Goal: Information Seeking & Learning: Check status

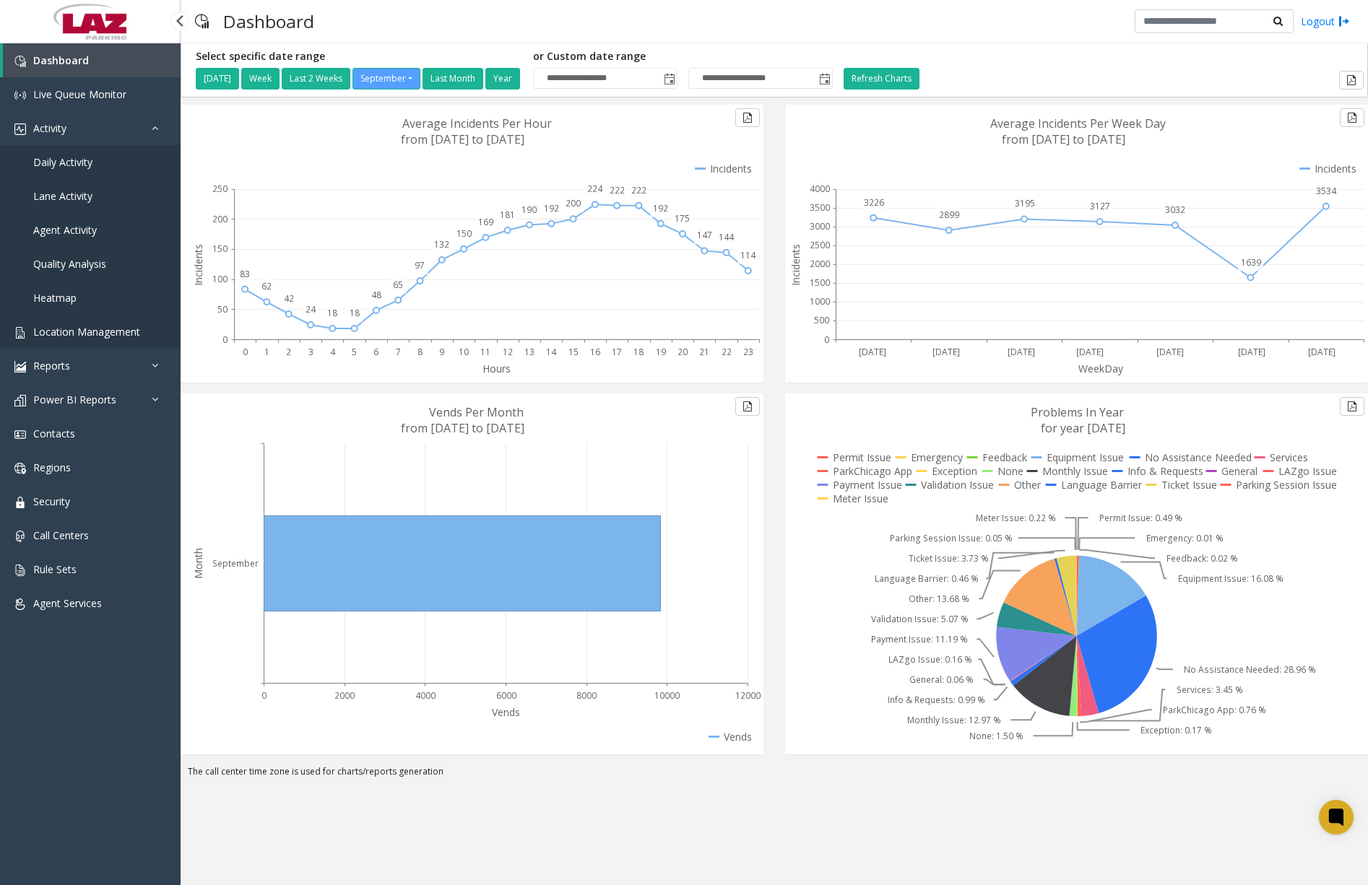
click at [92, 334] on span "Location Management" at bounding box center [86, 332] width 107 height 14
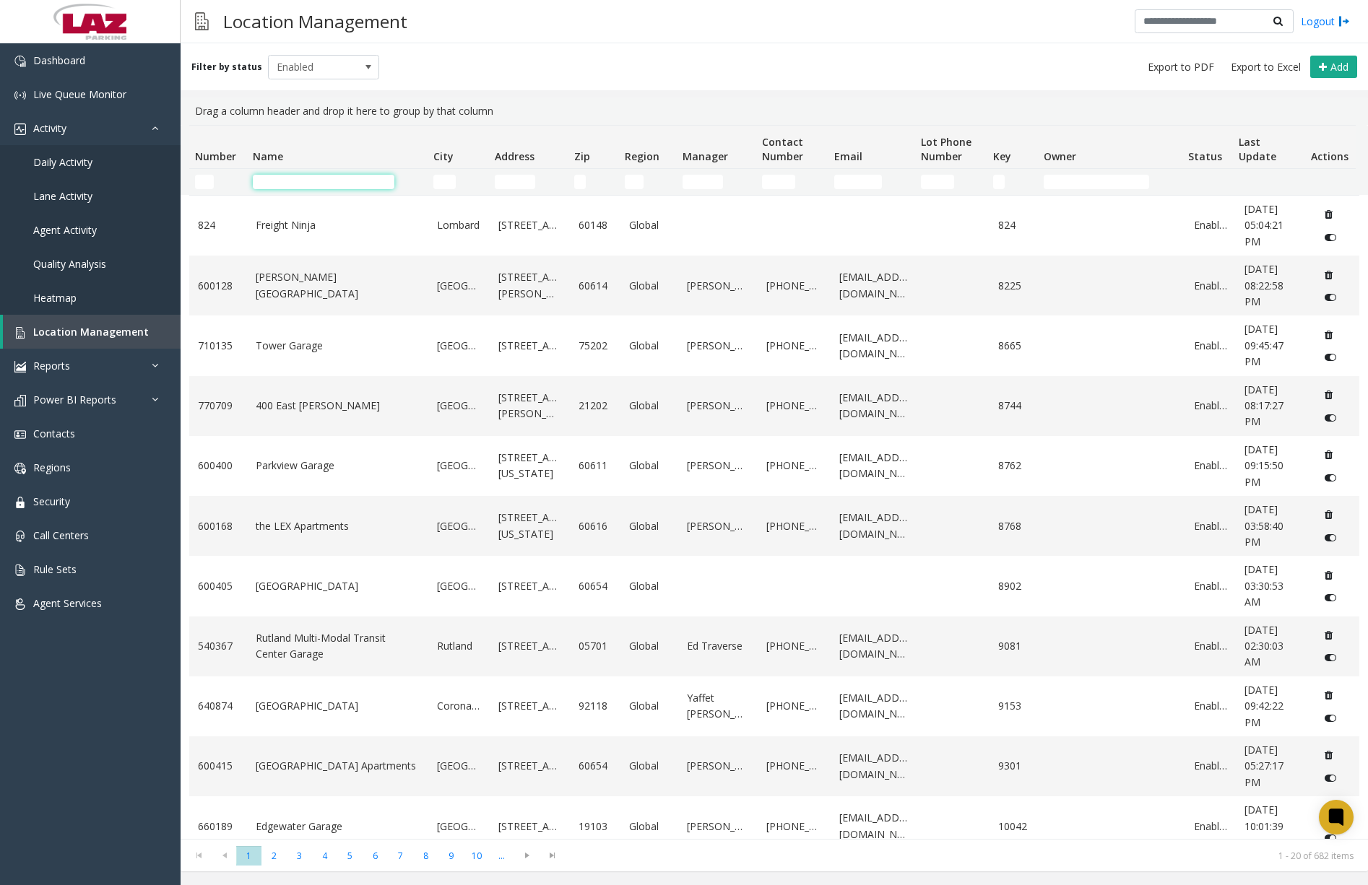
click at [308, 184] on input "Name Filter" at bounding box center [324, 182] width 142 height 14
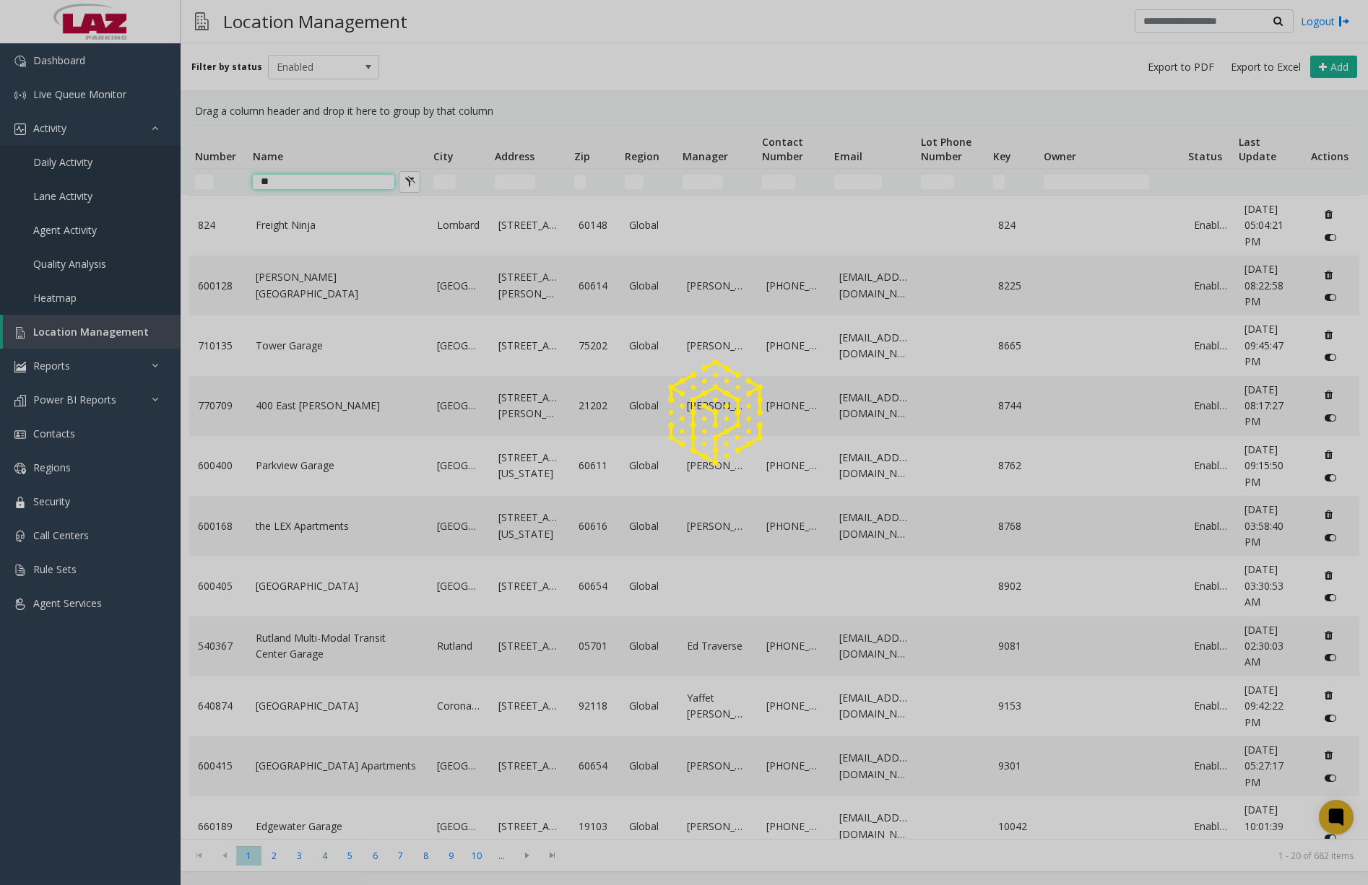
type input "*"
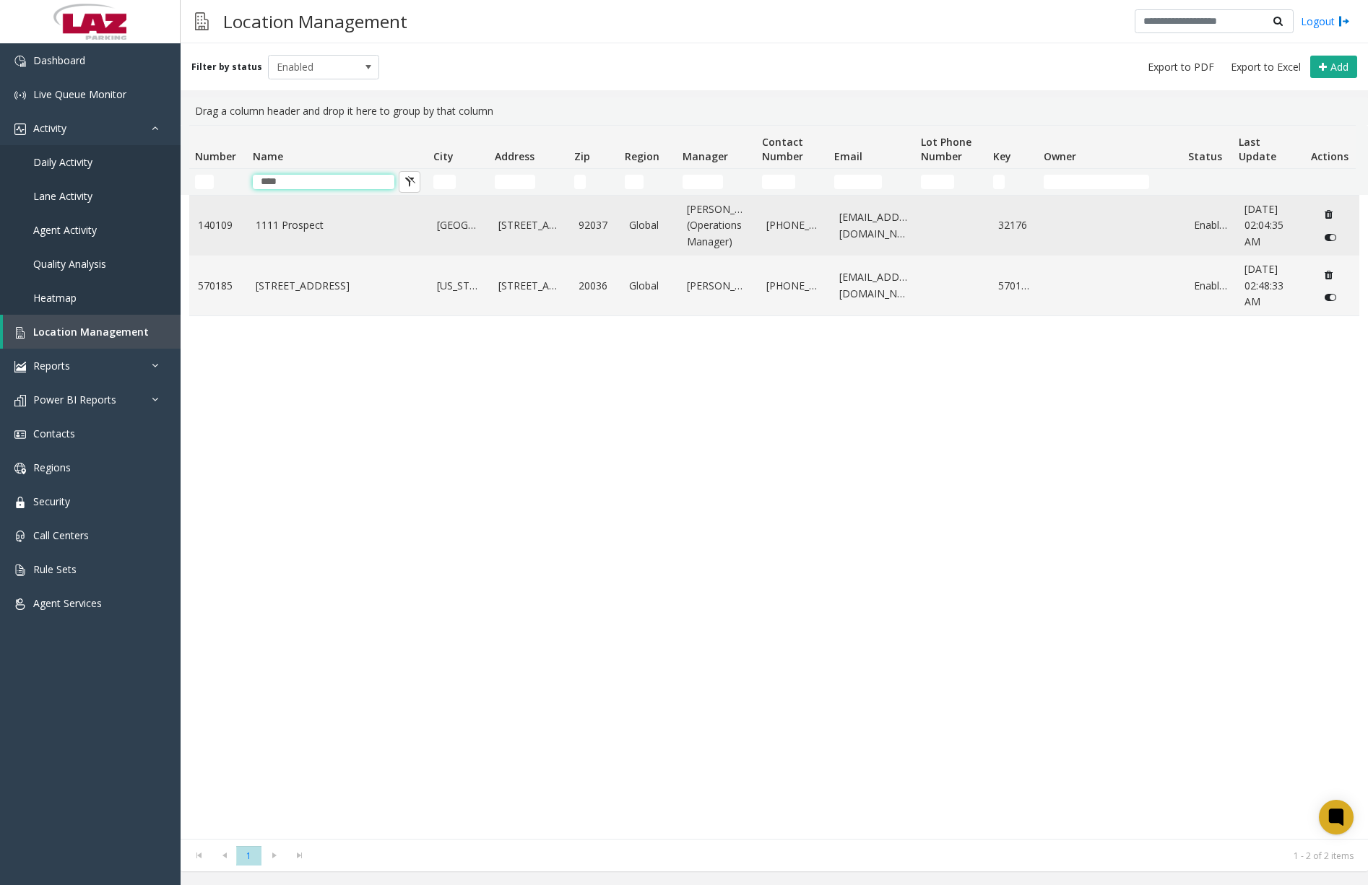
type input "****"
click at [300, 227] on link "1111 Prospect" at bounding box center [338, 225] width 164 height 16
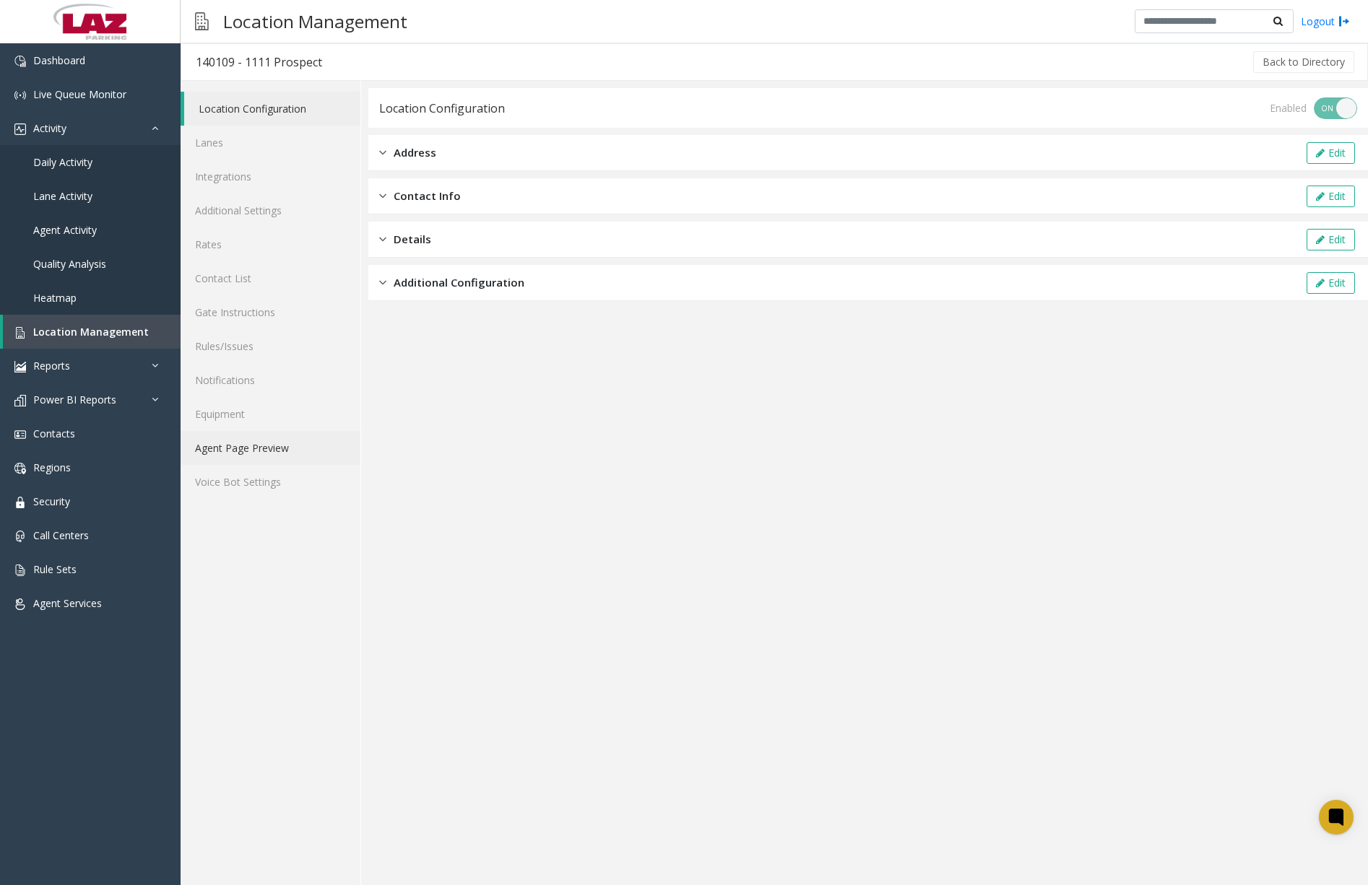
click at [238, 451] on link "Agent Page Preview" at bounding box center [271, 448] width 180 height 34
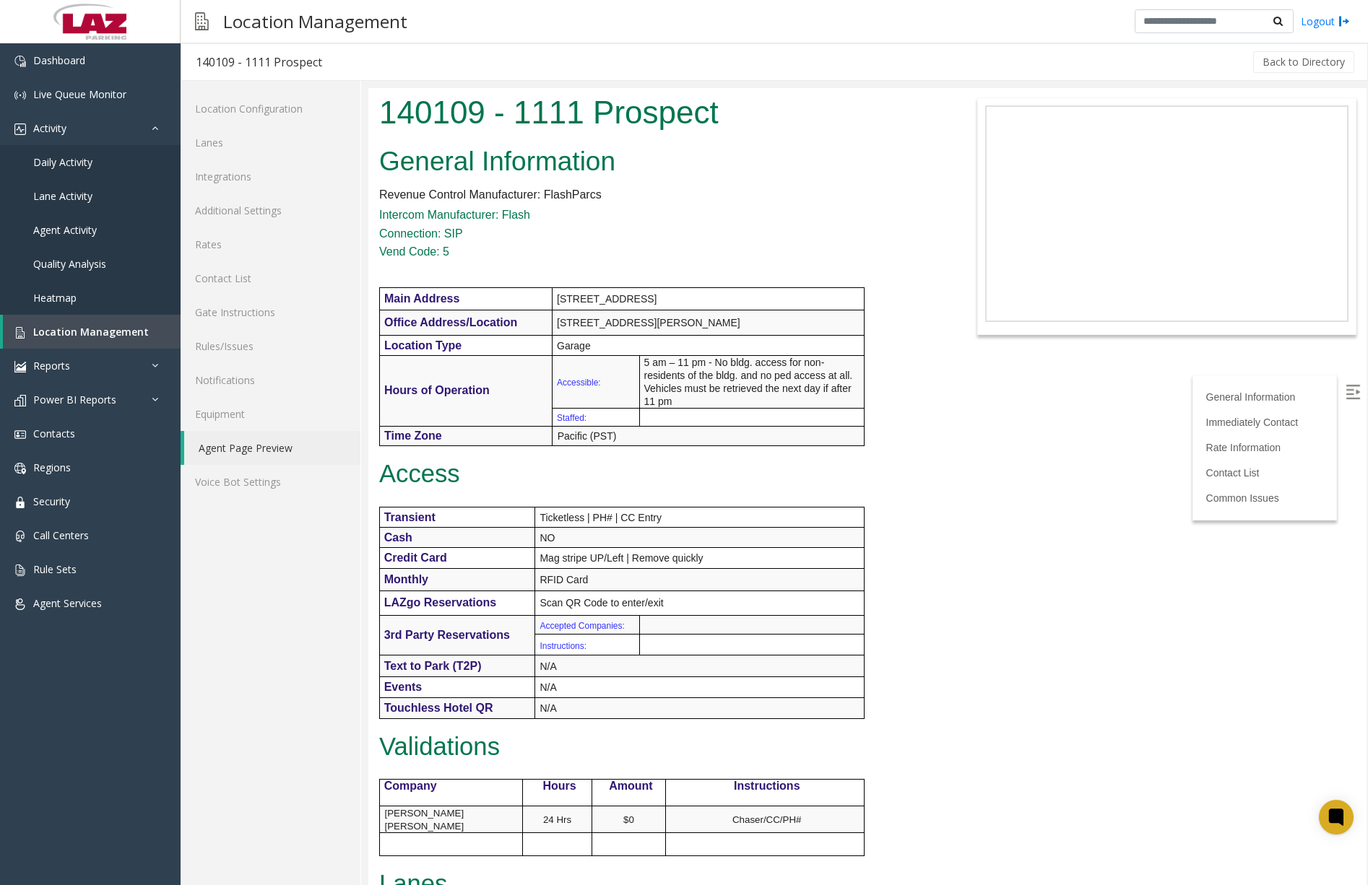
click at [476, 12] on div "Location Management Logout" at bounding box center [774, 21] width 1187 height 43
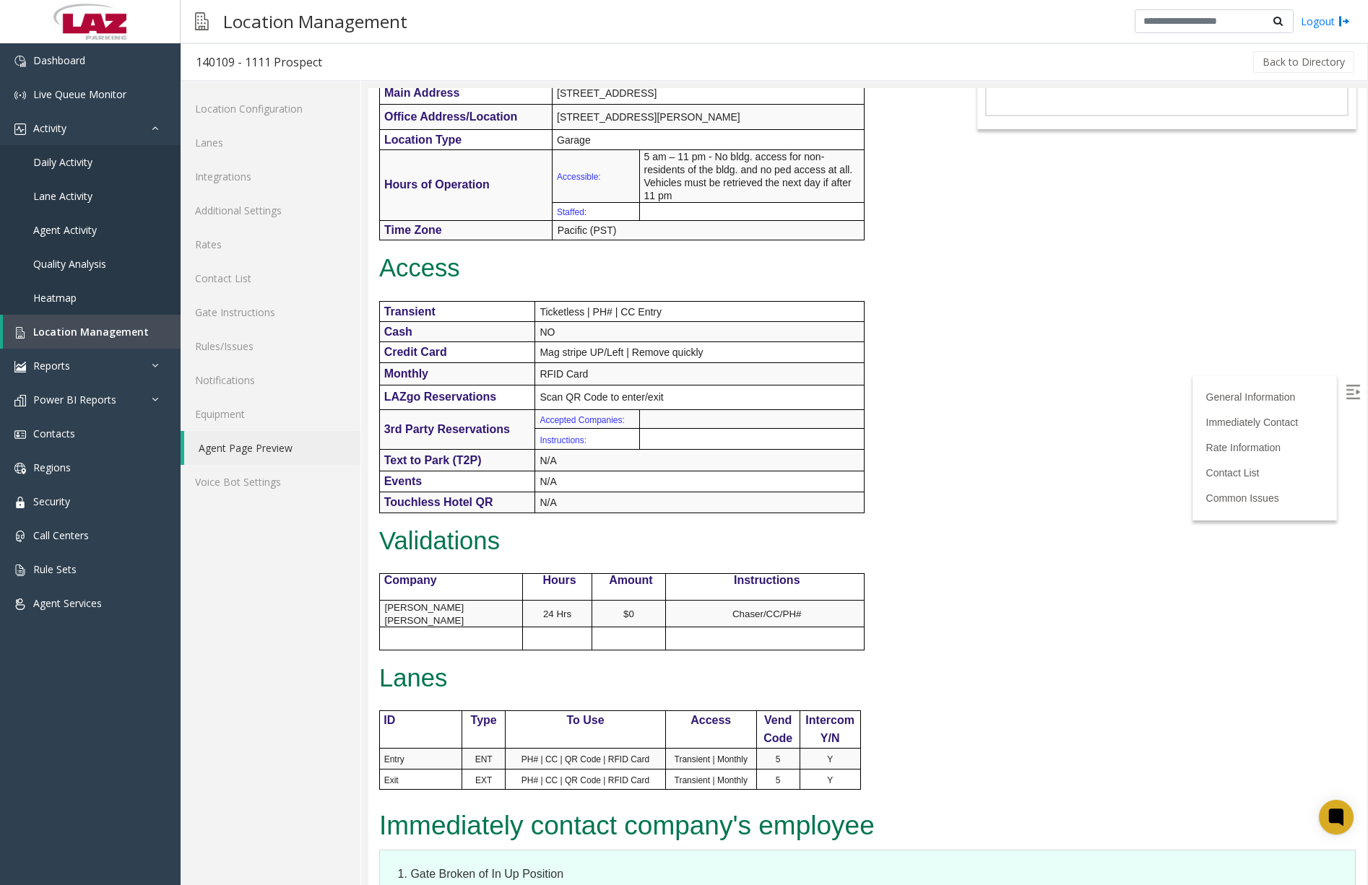
scroll to position [505, 0]
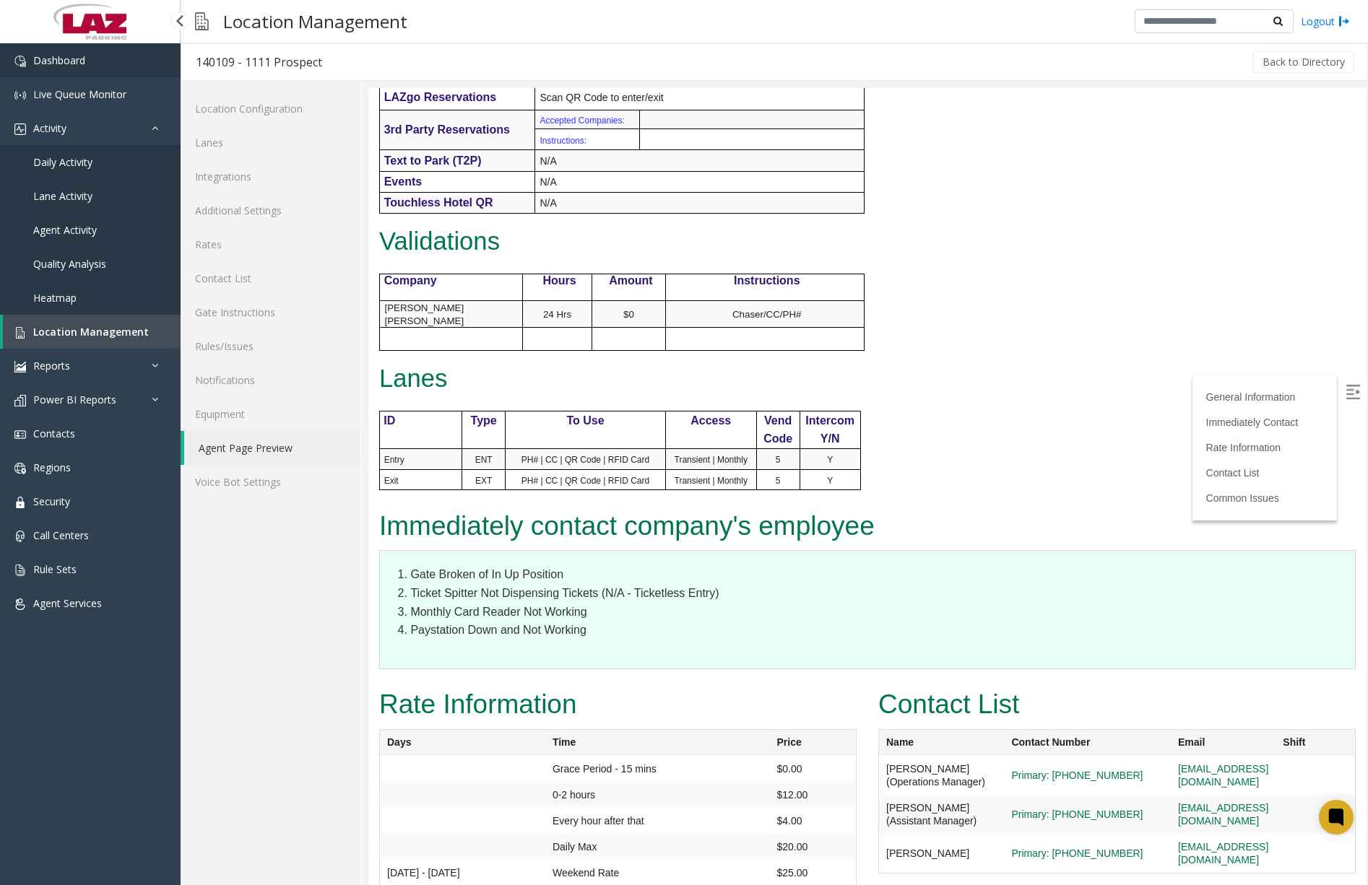
click at [76, 66] on span "Dashboard" at bounding box center [59, 60] width 52 height 14
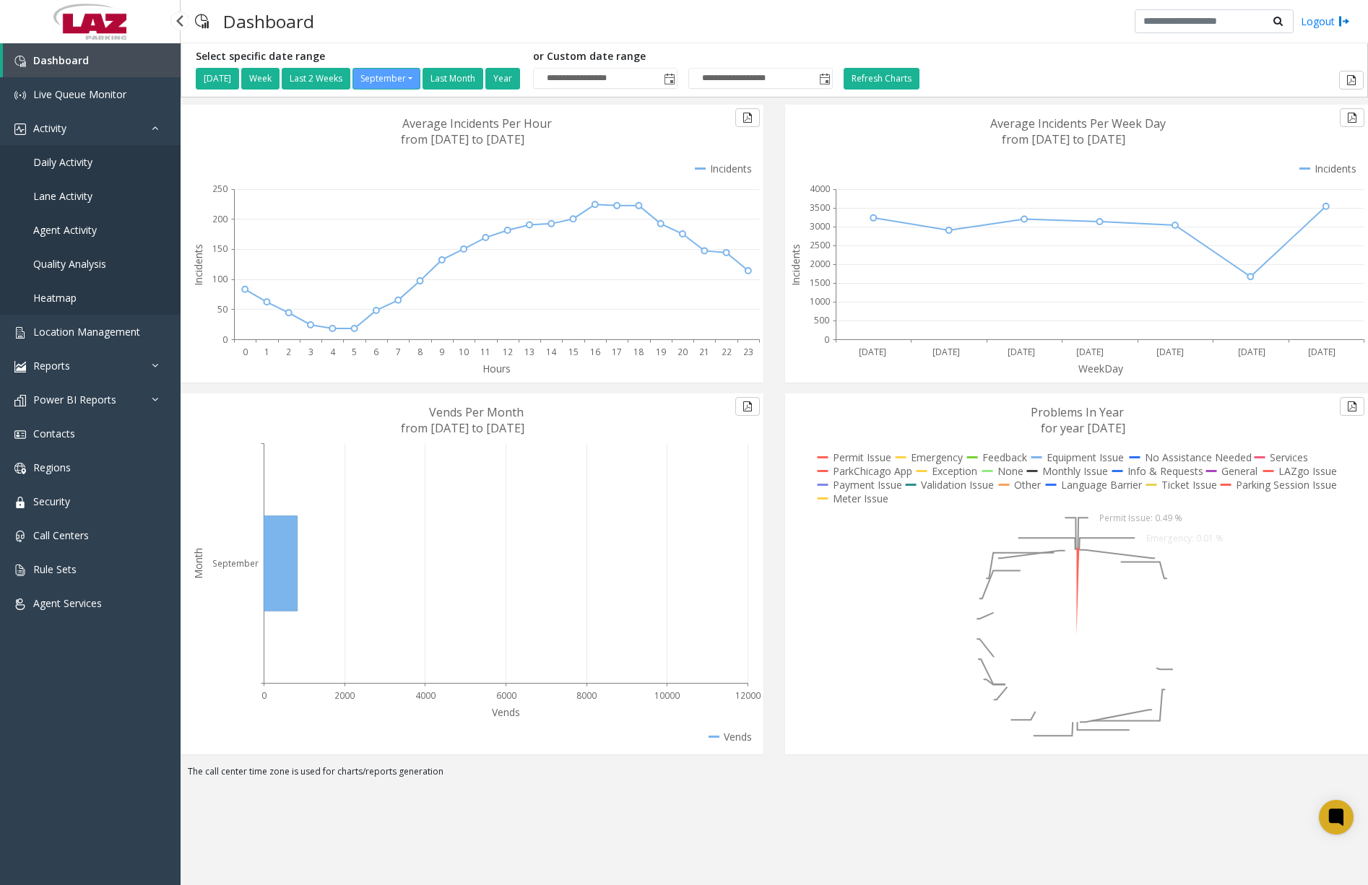
click at [79, 165] on span "Daily Activity" at bounding box center [62, 162] width 59 height 14
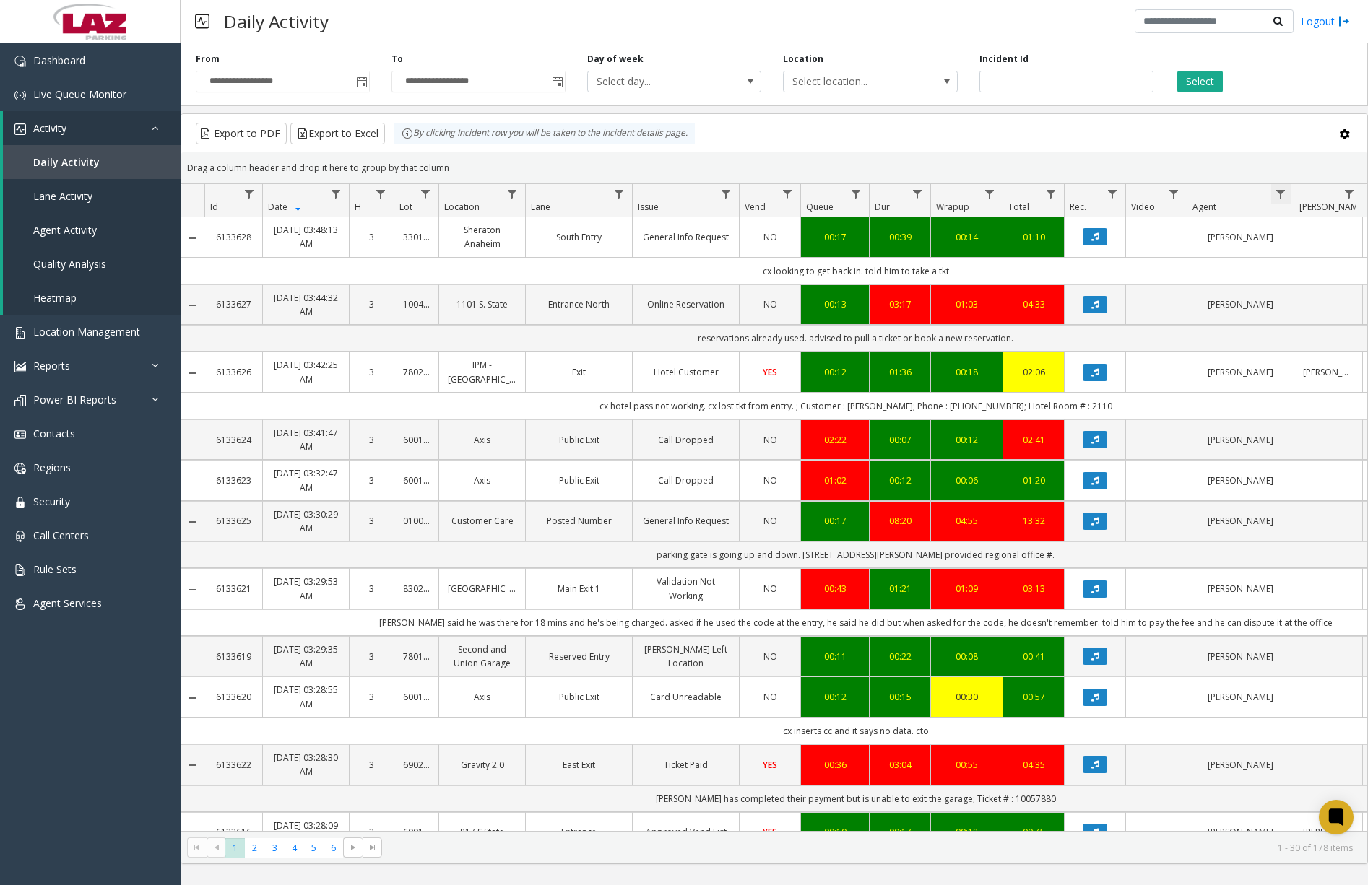
click at [1280, 192] on span "Data table" at bounding box center [1280, 194] width 12 height 12
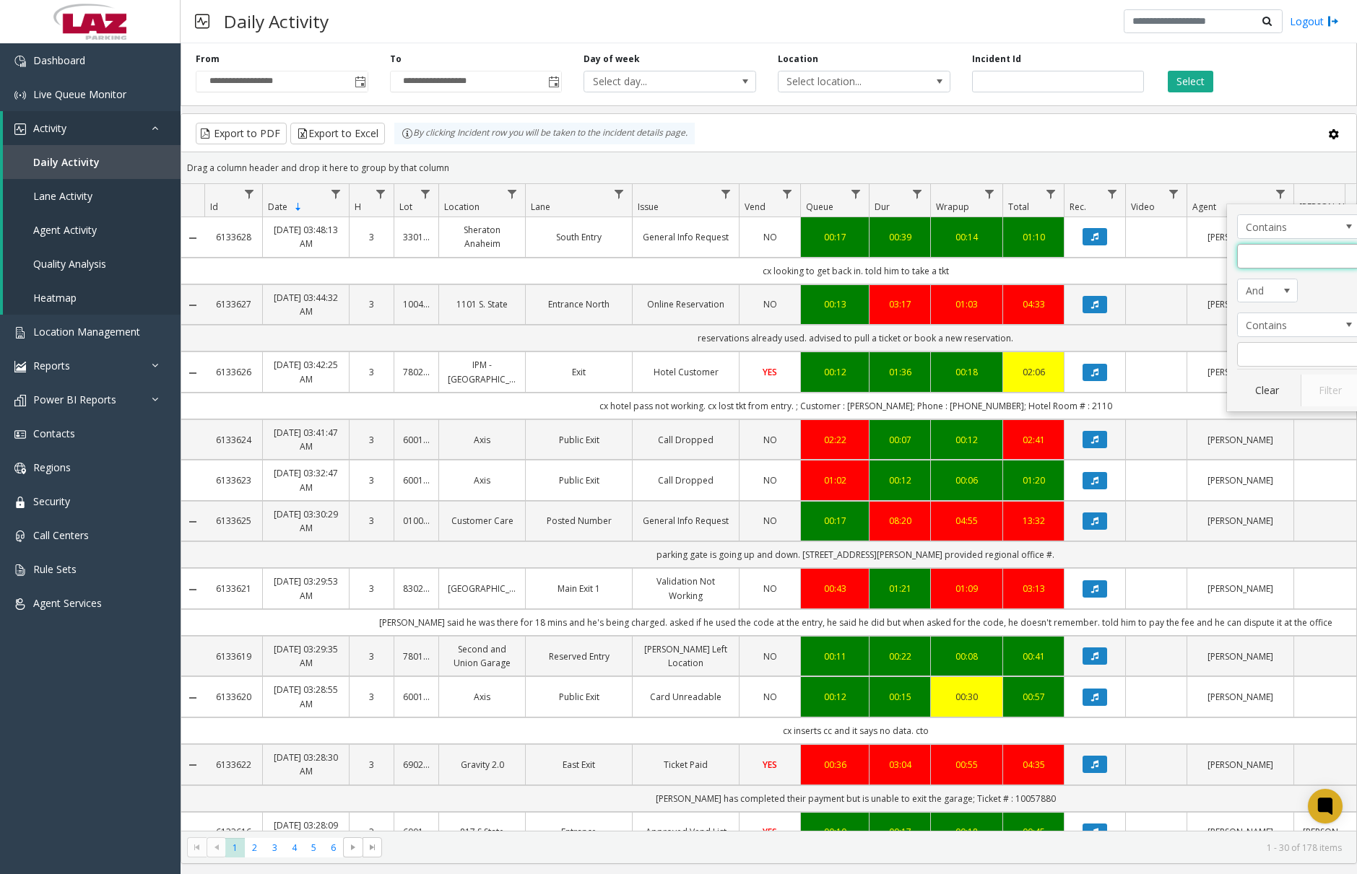
click at [1275, 251] on input "Agent Filter" at bounding box center [1298, 256] width 123 height 25
type input "******"
click at [1310, 383] on button "Filter" at bounding box center [1329, 391] width 59 height 32
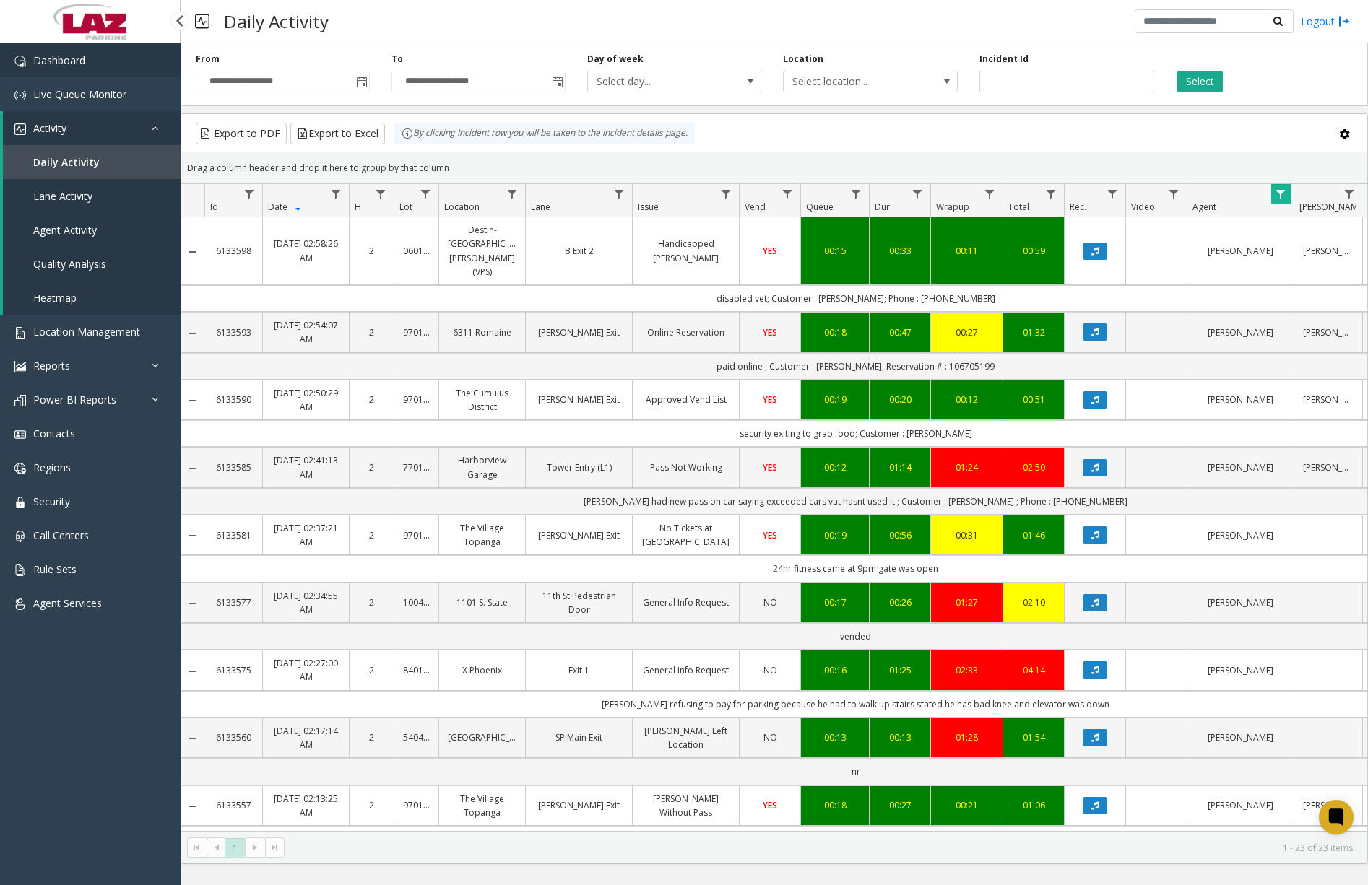
click at [78, 63] on span "Dashboard" at bounding box center [59, 60] width 52 height 14
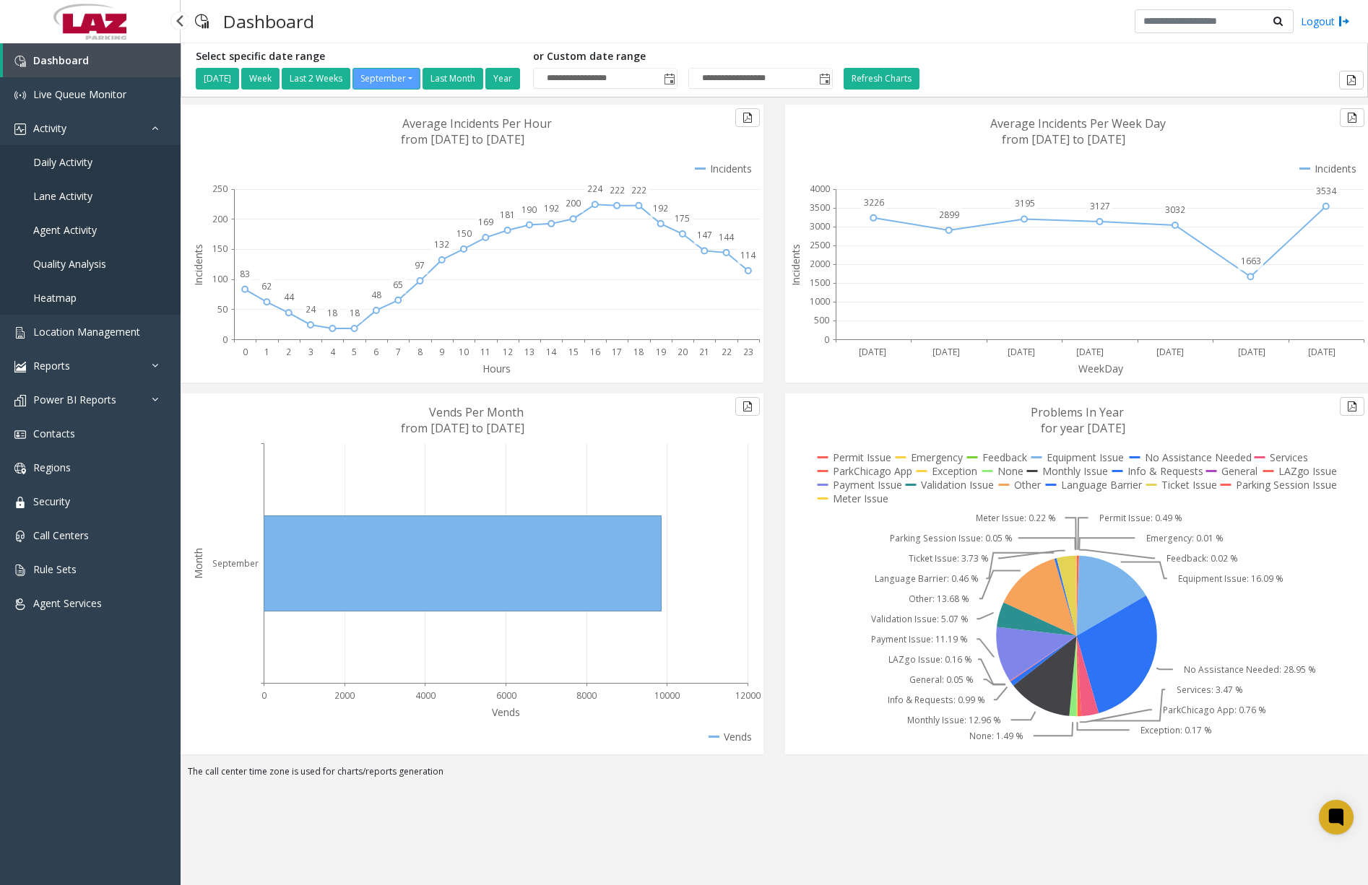
click at [77, 159] on span "Daily Activity" at bounding box center [62, 162] width 59 height 14
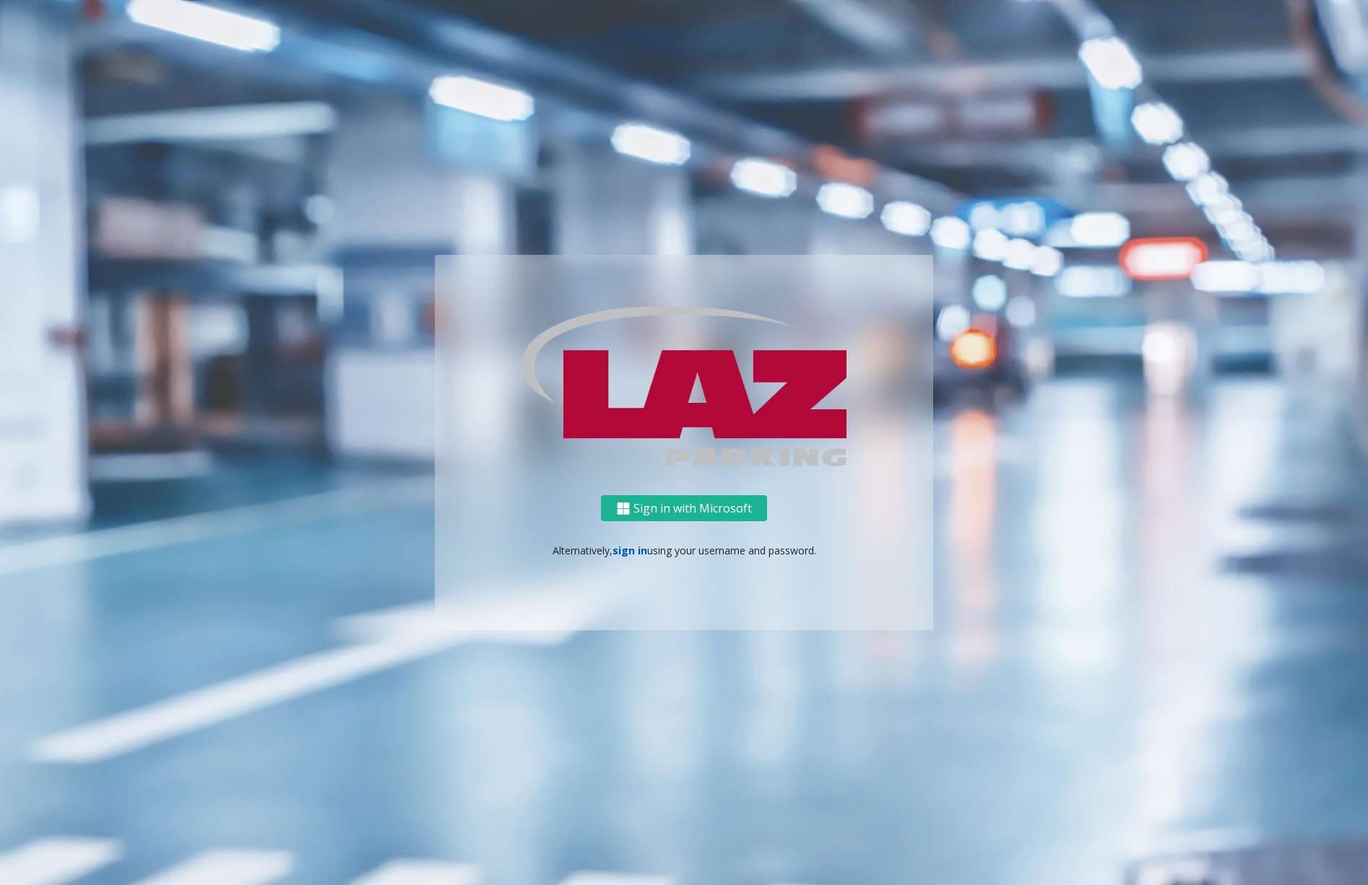
click at [630, 555] on link "sign in" at bounding box center [629, 551] width 35 height 14
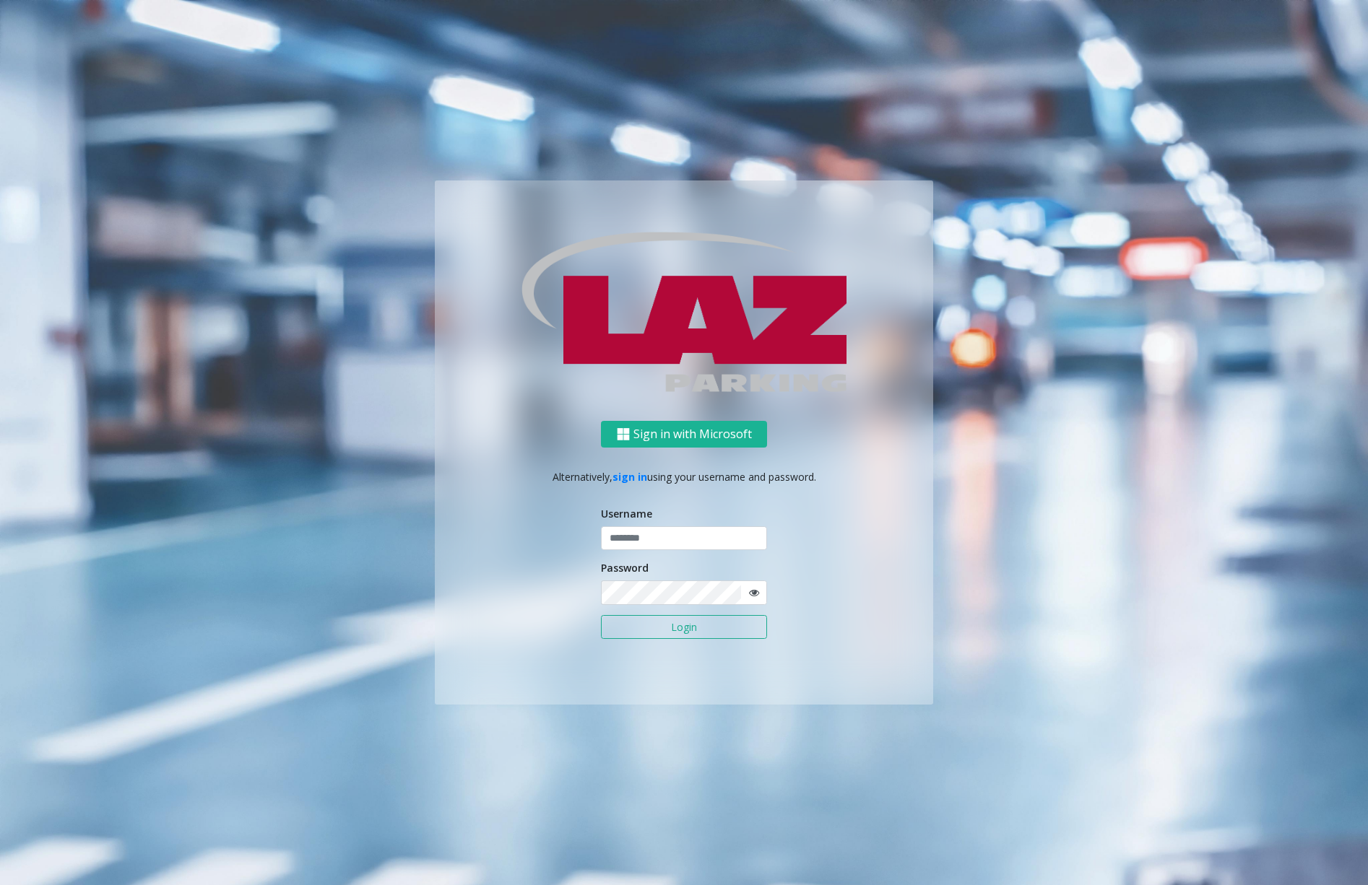
click at [789, 553] on div "Sign in with Microsoft Alternatively, sign in using your username and password.…" at bounding box center [684, 563] width 498 height 284
click at [710, 538] on input "text" at bounding box center [684, 538] width 166 height 25
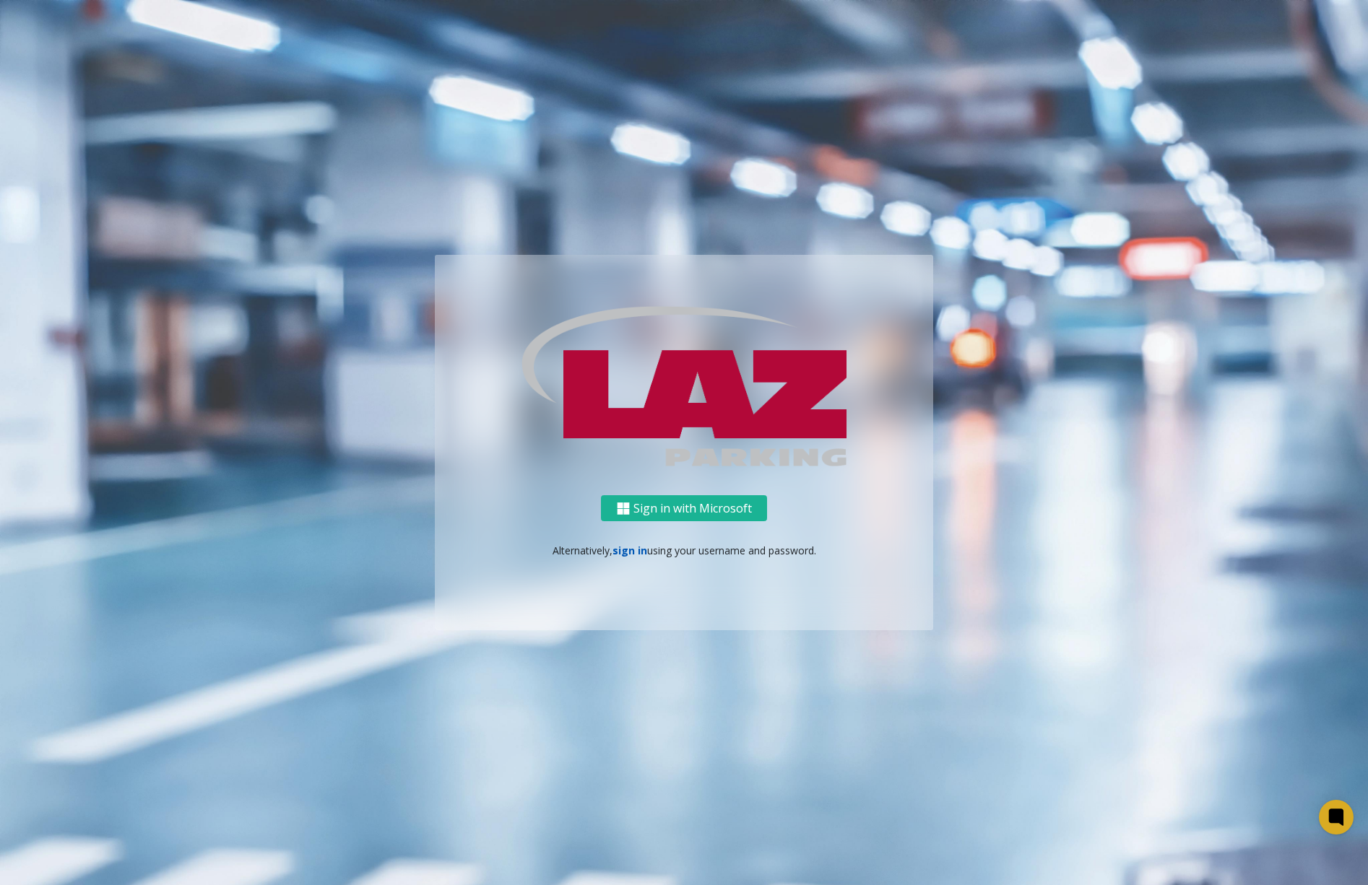
click at [631, 552] on link "sign in" at bounding box center [629, 551] width 35 height 14
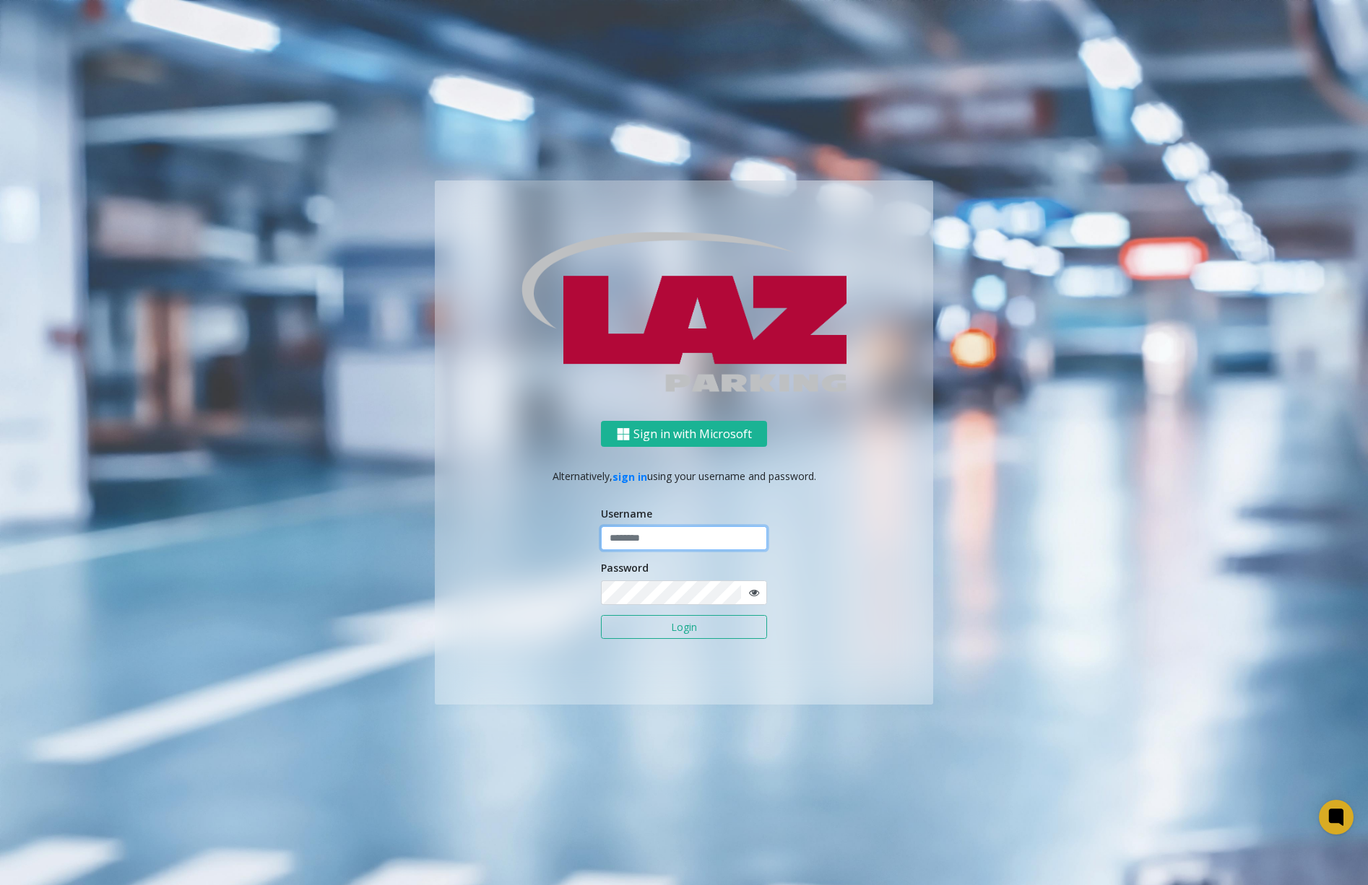
click at [662, 536] on input "text" at bounding box center [684, 538] width 166 height 25
type input "**********"
click at [615, 669] on div "**********" at bounding box center [684, 563] width 498 height 284
click at [677, 624] on button "Login" at bounding box center [684, 627] width 166 height 25
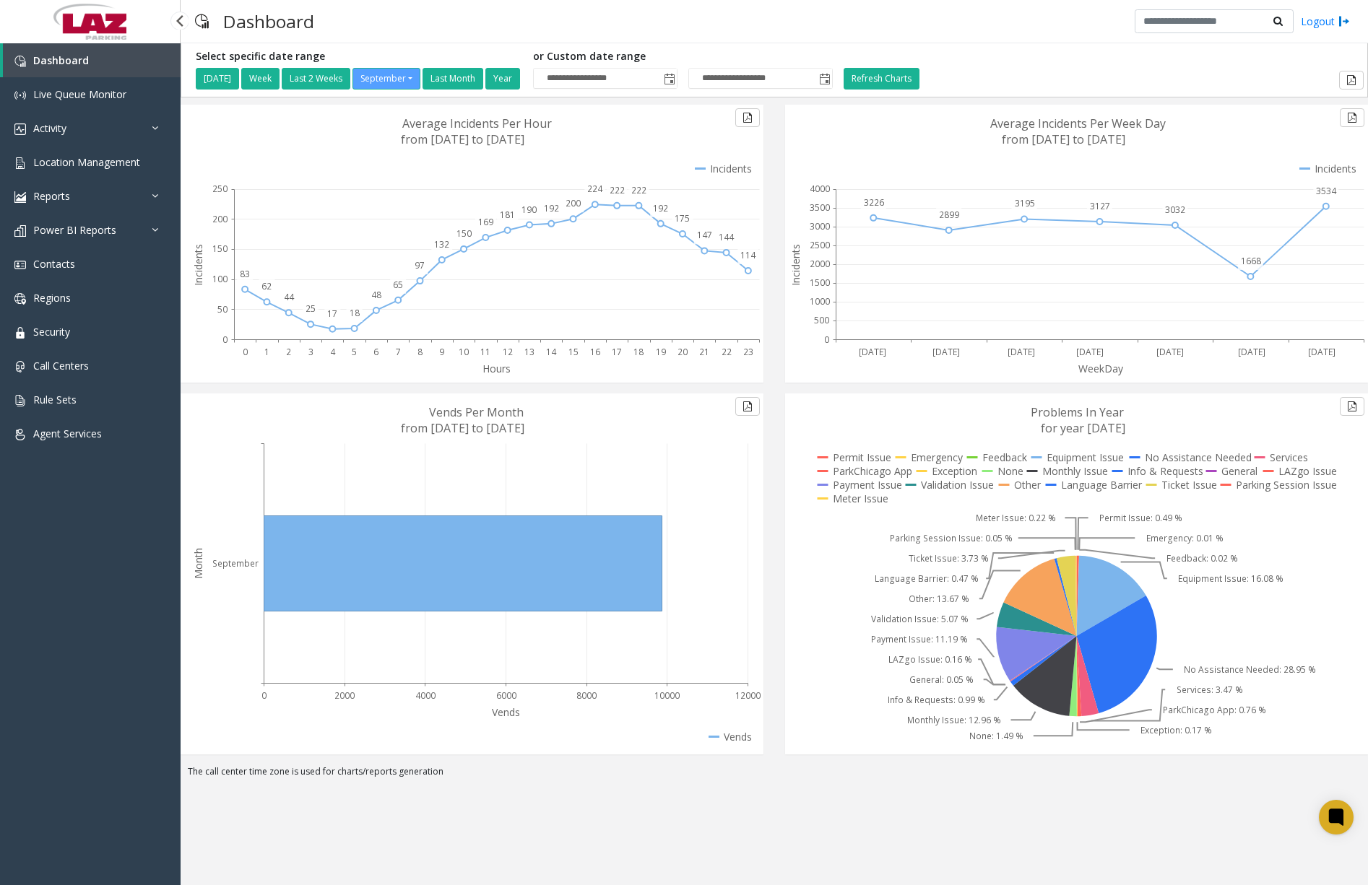
click at [87, 54] on link "Dashboard" at bounding box center [92, 60] width 178 height 34
click at [149, 127] on link "Activity" at bounding box center [90, 128] width 181 height 34
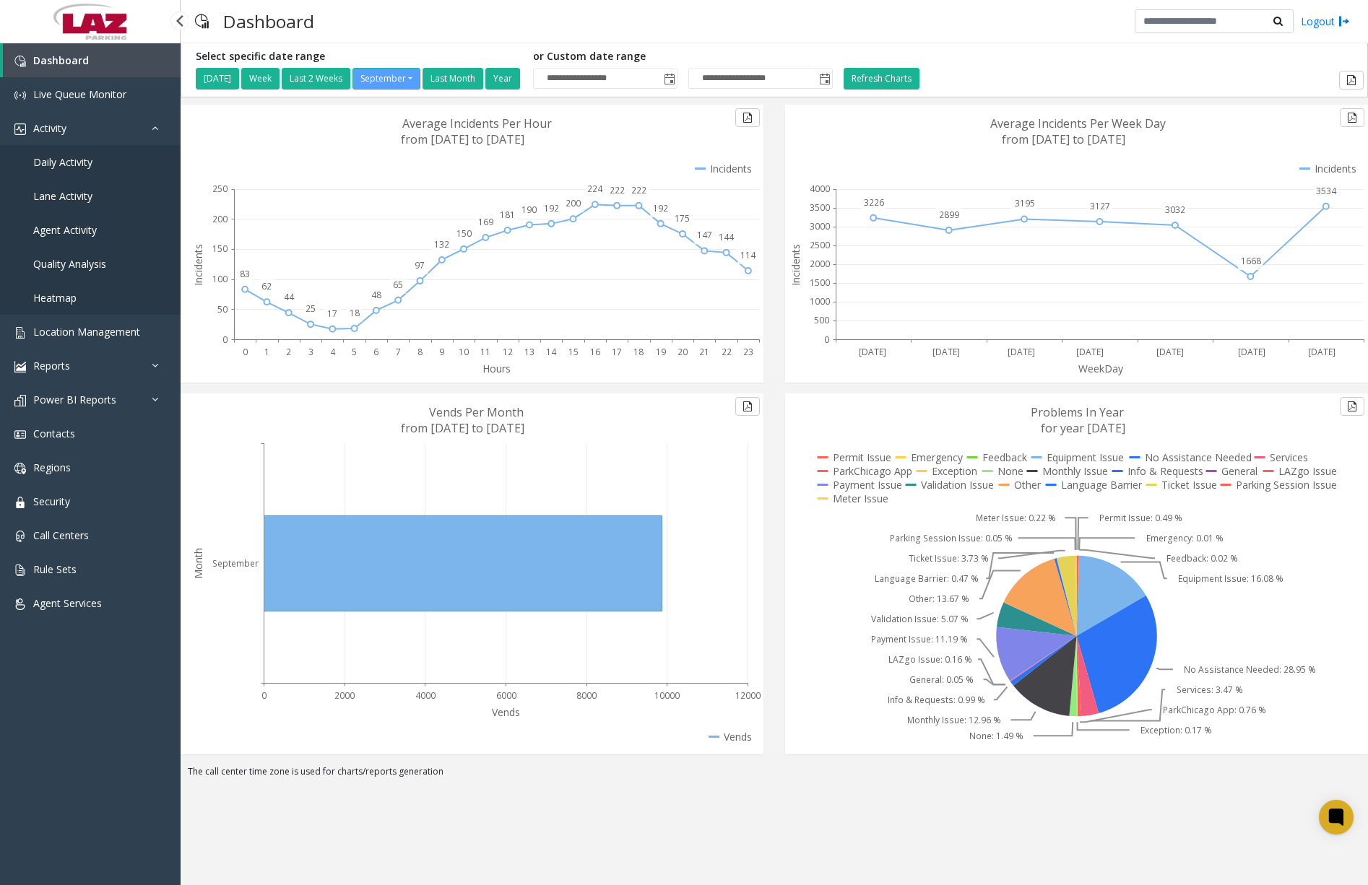
click at [80, 160] on span "Daily Activity" at bounding box center [62, 162] width 59 height 14
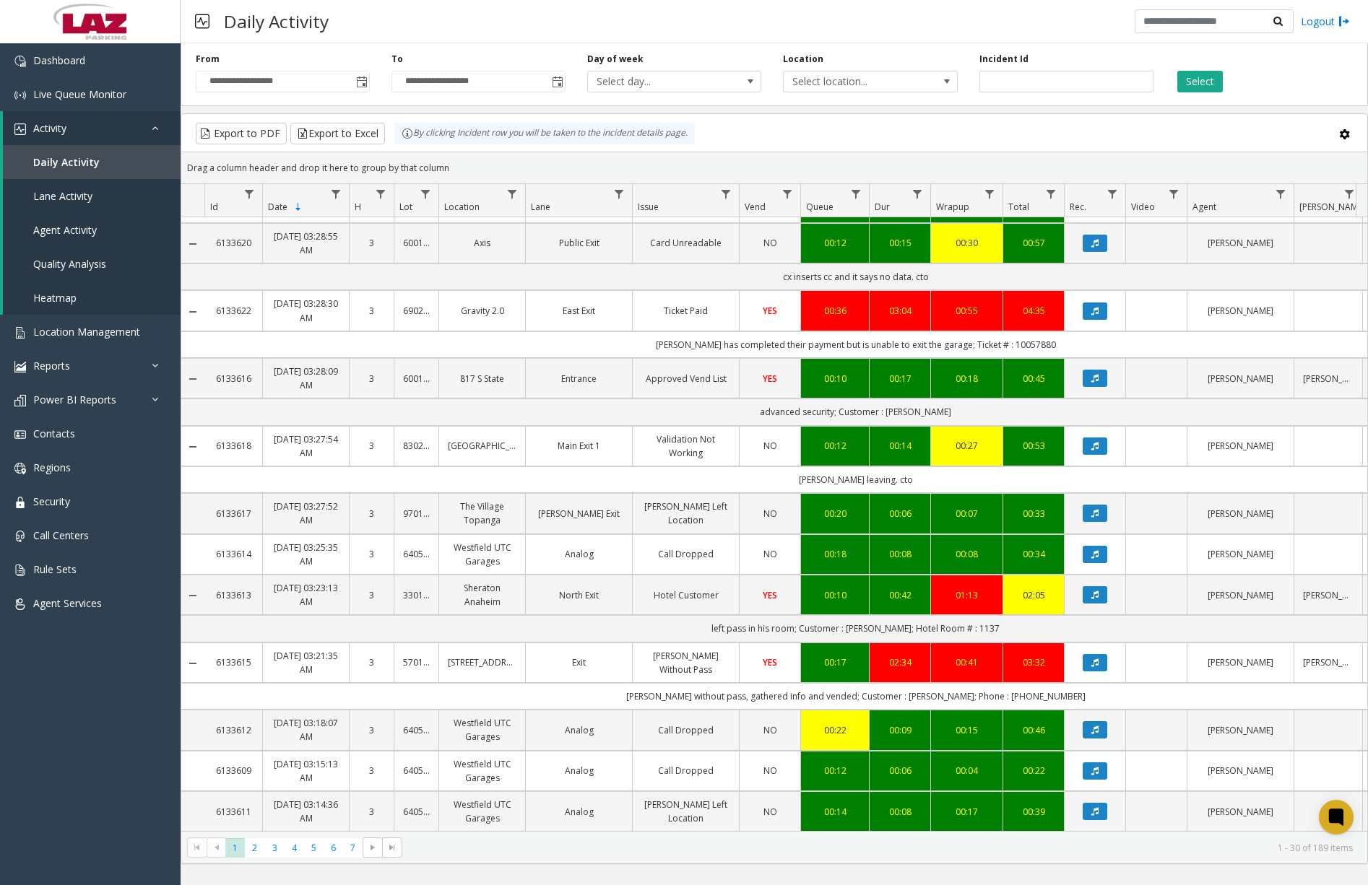
scroll to position [794, 0]
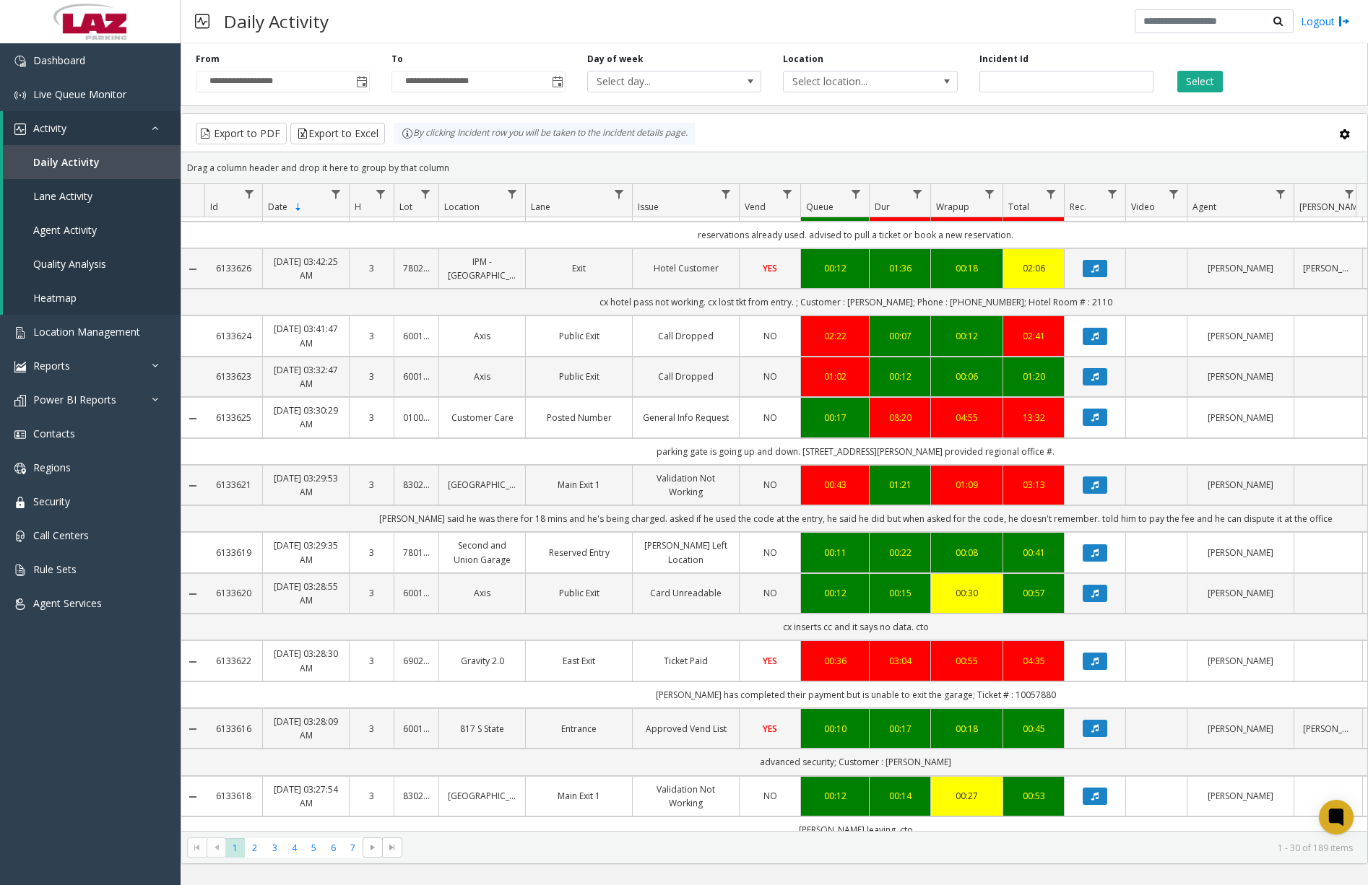
click at [791, 434] on td "NO" at bounding box center [769, 417] width 61 height 40
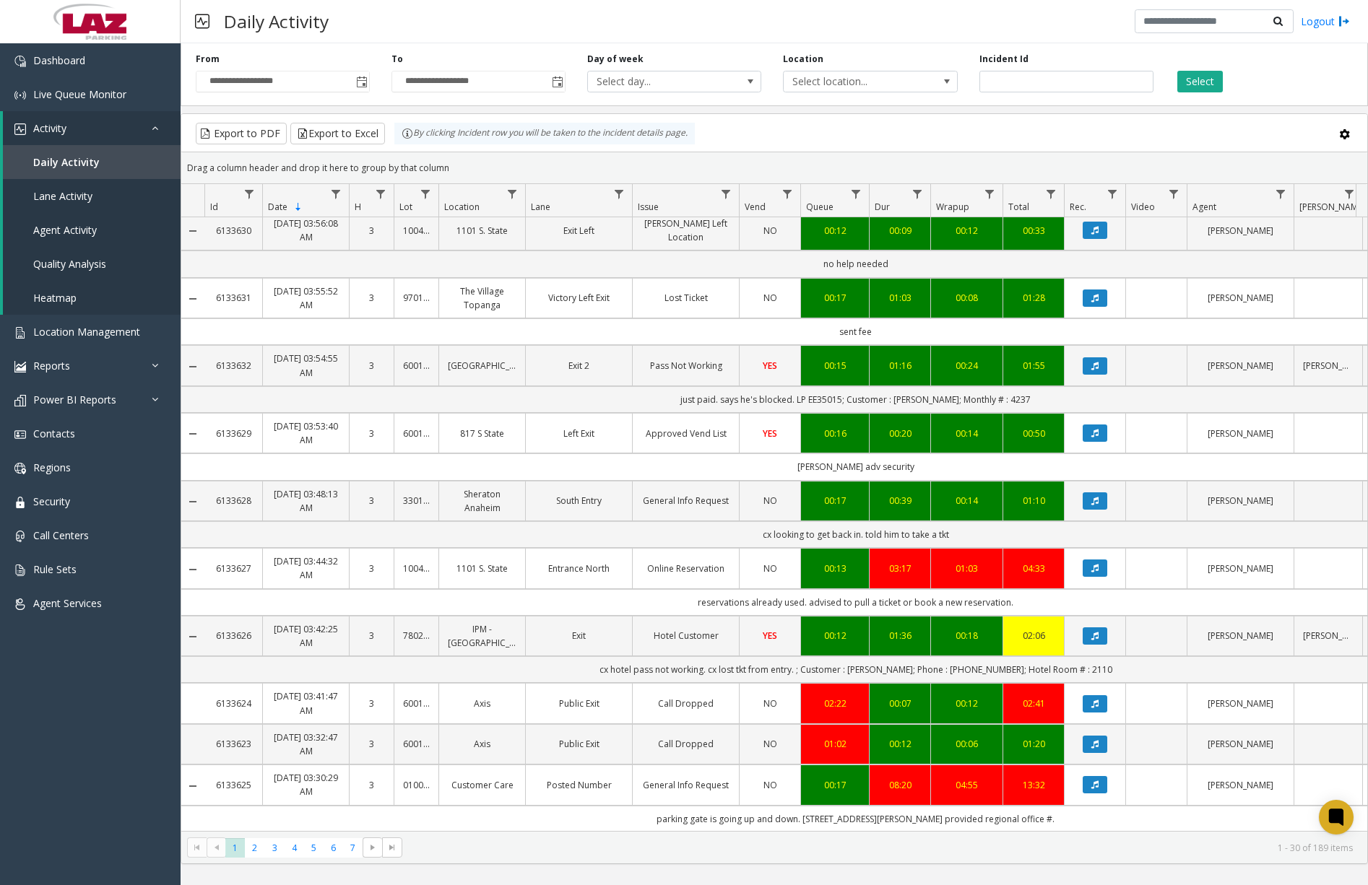
scroll to position [578, 0]
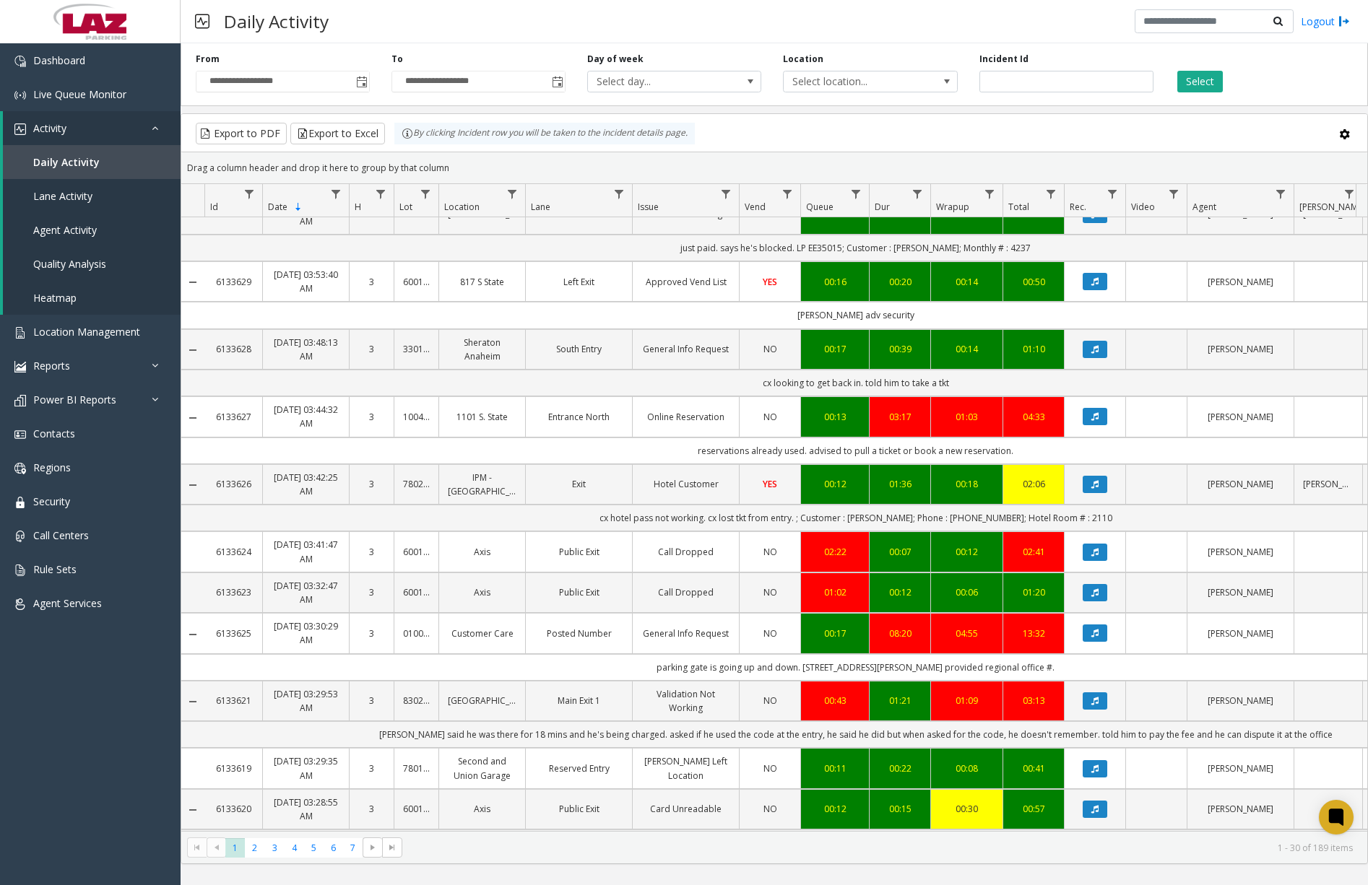
click at [1025, 670] on td "parking gate is going up and down. [STREET_ADDRESS][PERSON_NAME] provided regio…" at bounding box center [855, 667] width 1302 height 27
click at [84, 69] on link "Dashboard" at bounding box center [90, 60] width 181 height 34
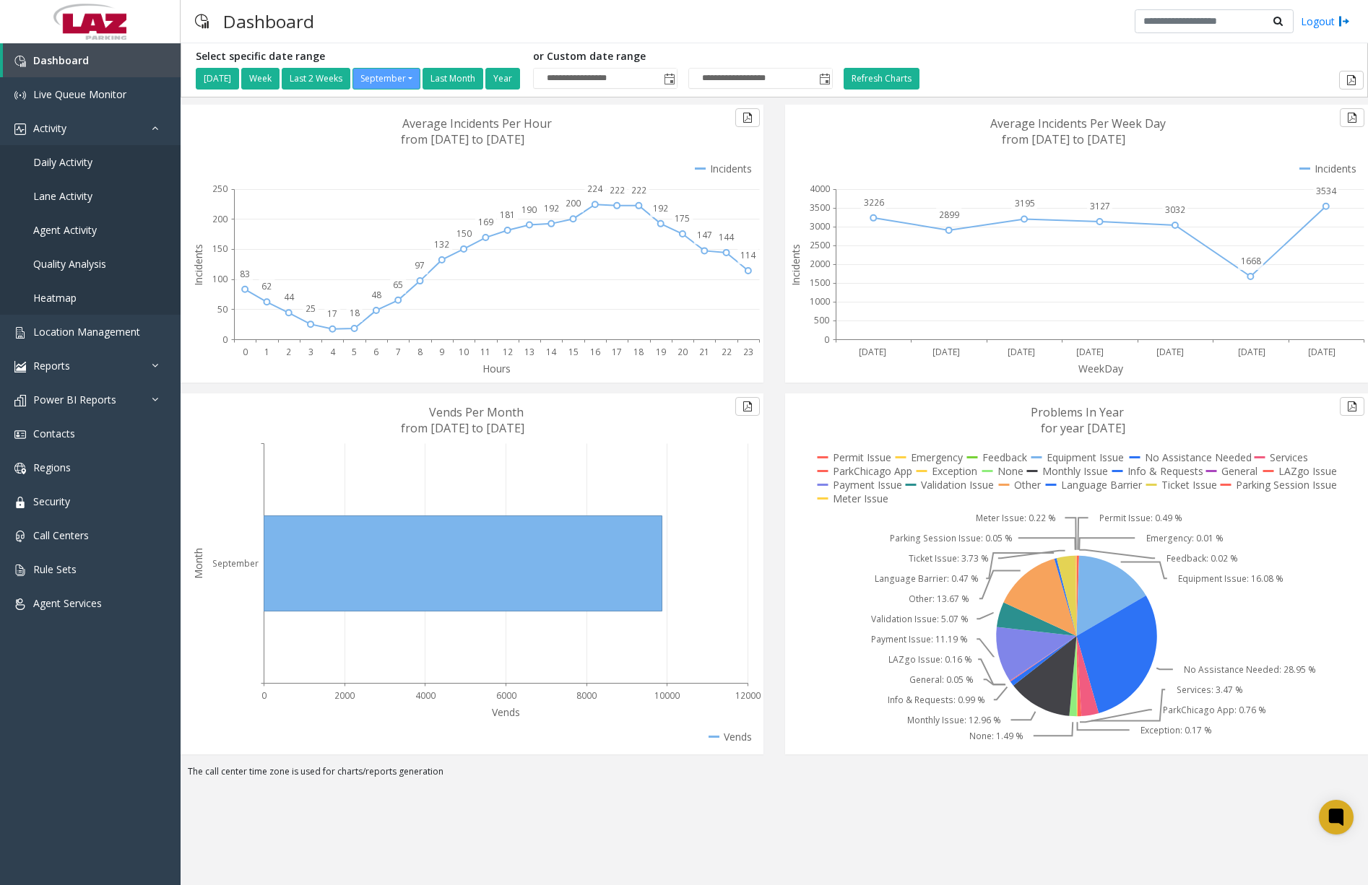
click at [432, 11] on div "Dashboard Logout" at bounding box center [774, 21] width 1187 height 43
click at [90, 165] on span "Daily Activity" at bounding box center [62, 162] width 59 height 14
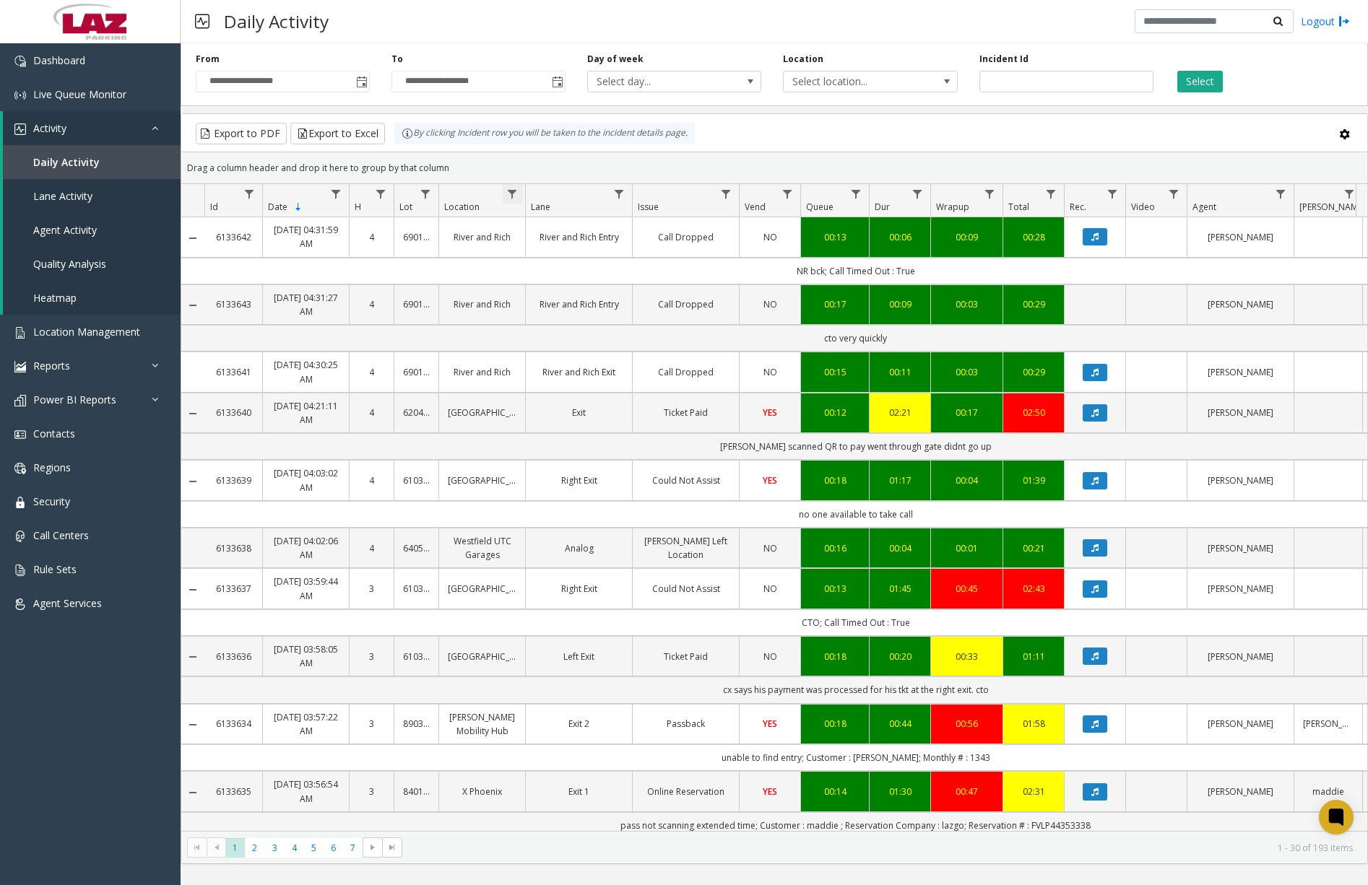
click at [510, 198] on span "Data table" at bounding box center [512, 194] width 12 height 12
click at [567, 256] on input "Location Filter" at bounding box center [574, 256] width 123 height 25
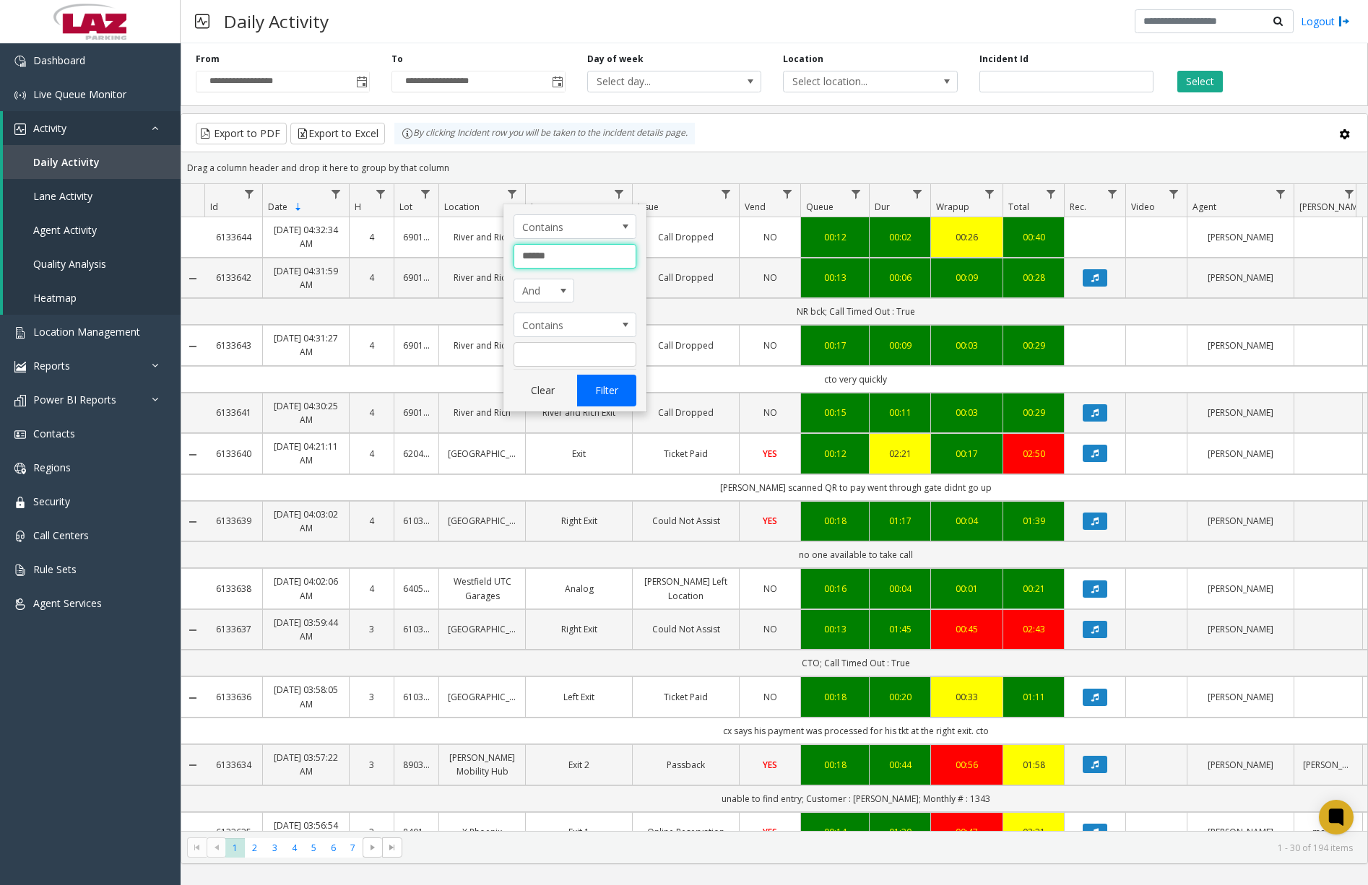
type input "******"
click at [596, 381] on button "Filter" at bounding box center [606, 391] width 59 height 32
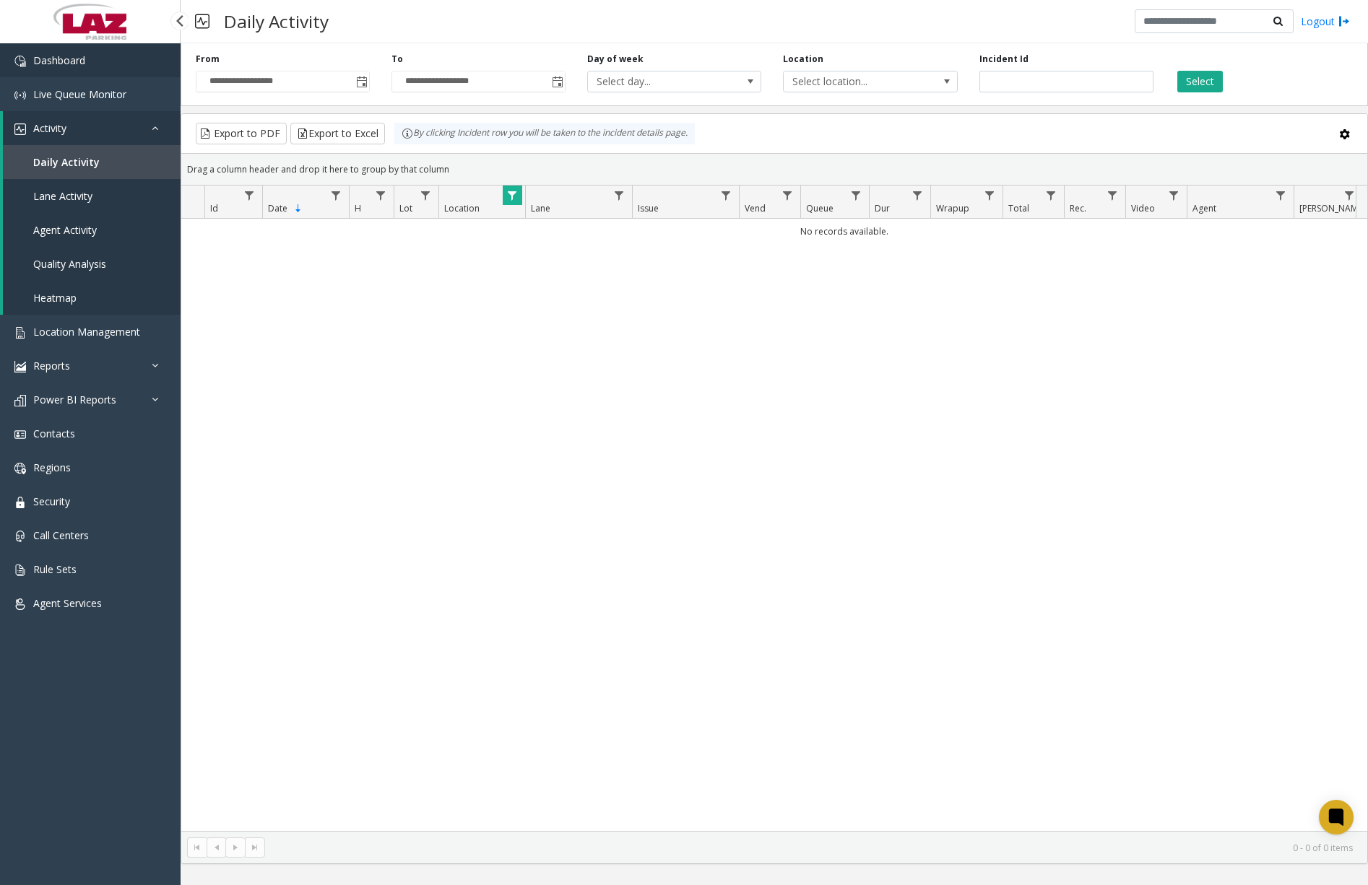
click at [64, 69] on link "Dashboard" at bounding box center [90, 60] width 181 height 34
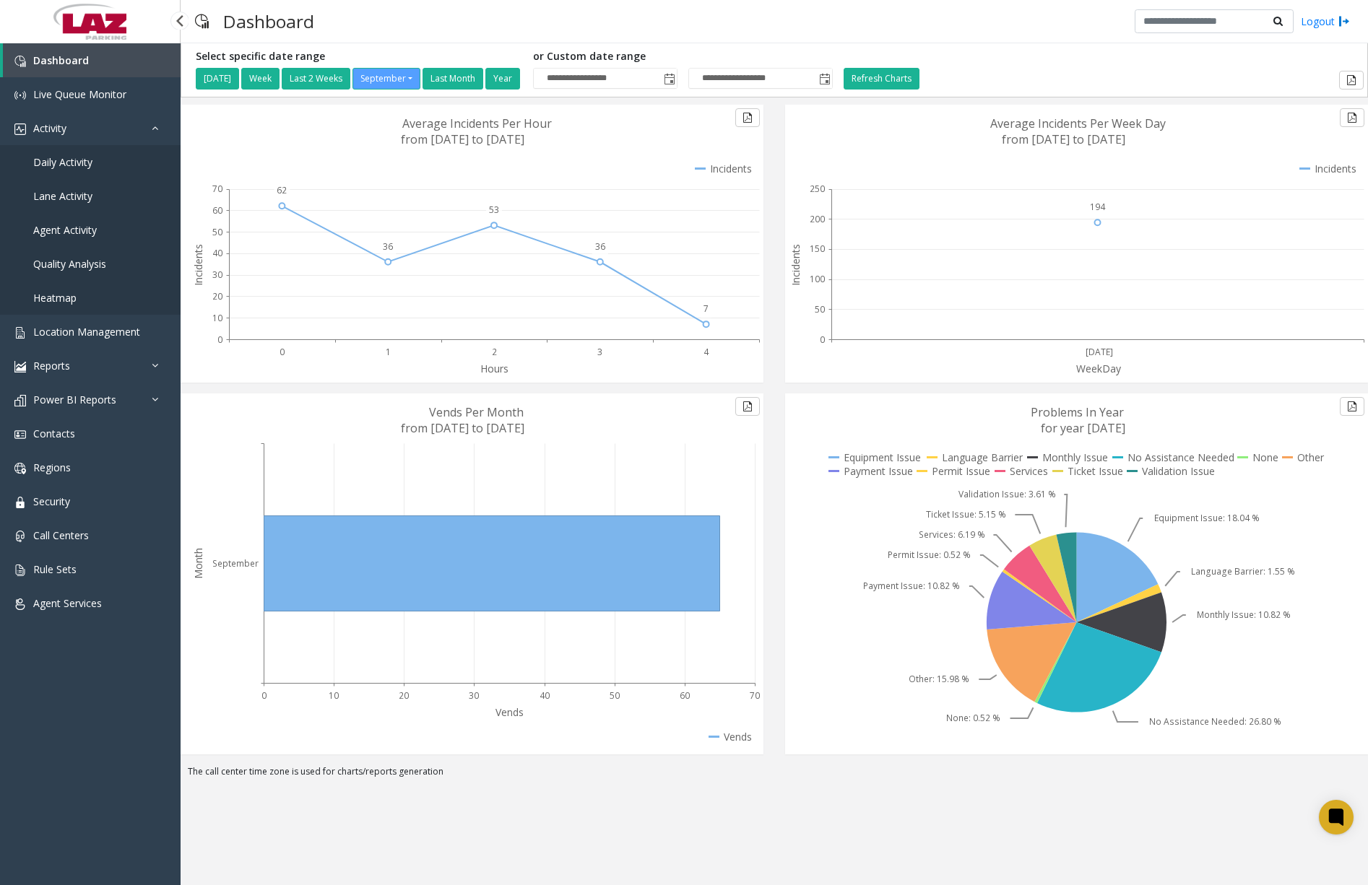
click at [86, 165] on span "Daily Activity" at bounding box center [62, 162] width 59 height 14
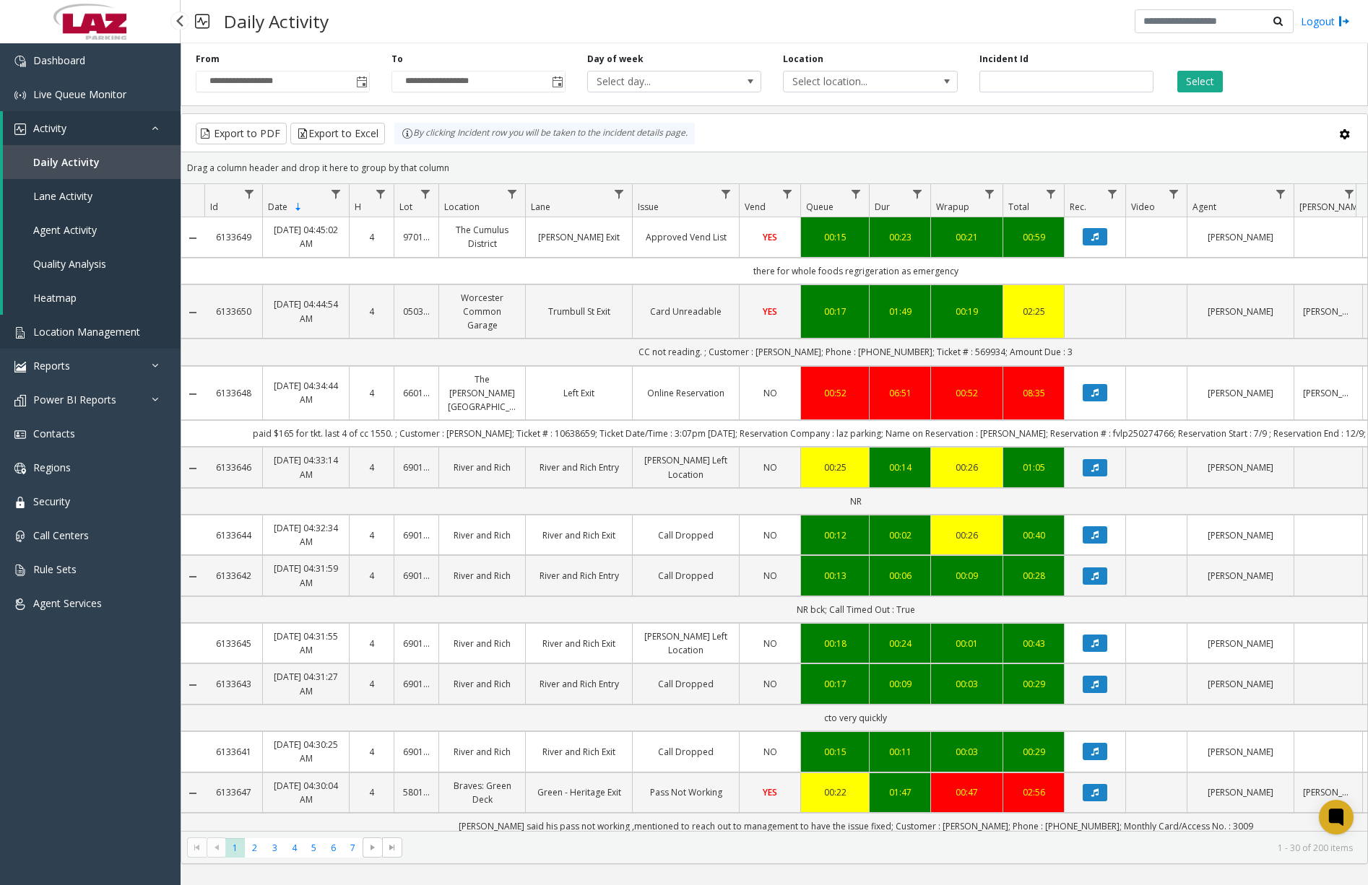
click at [144, 328] on link "Location Management" at bounding box center [90, 332] width 181 height 34
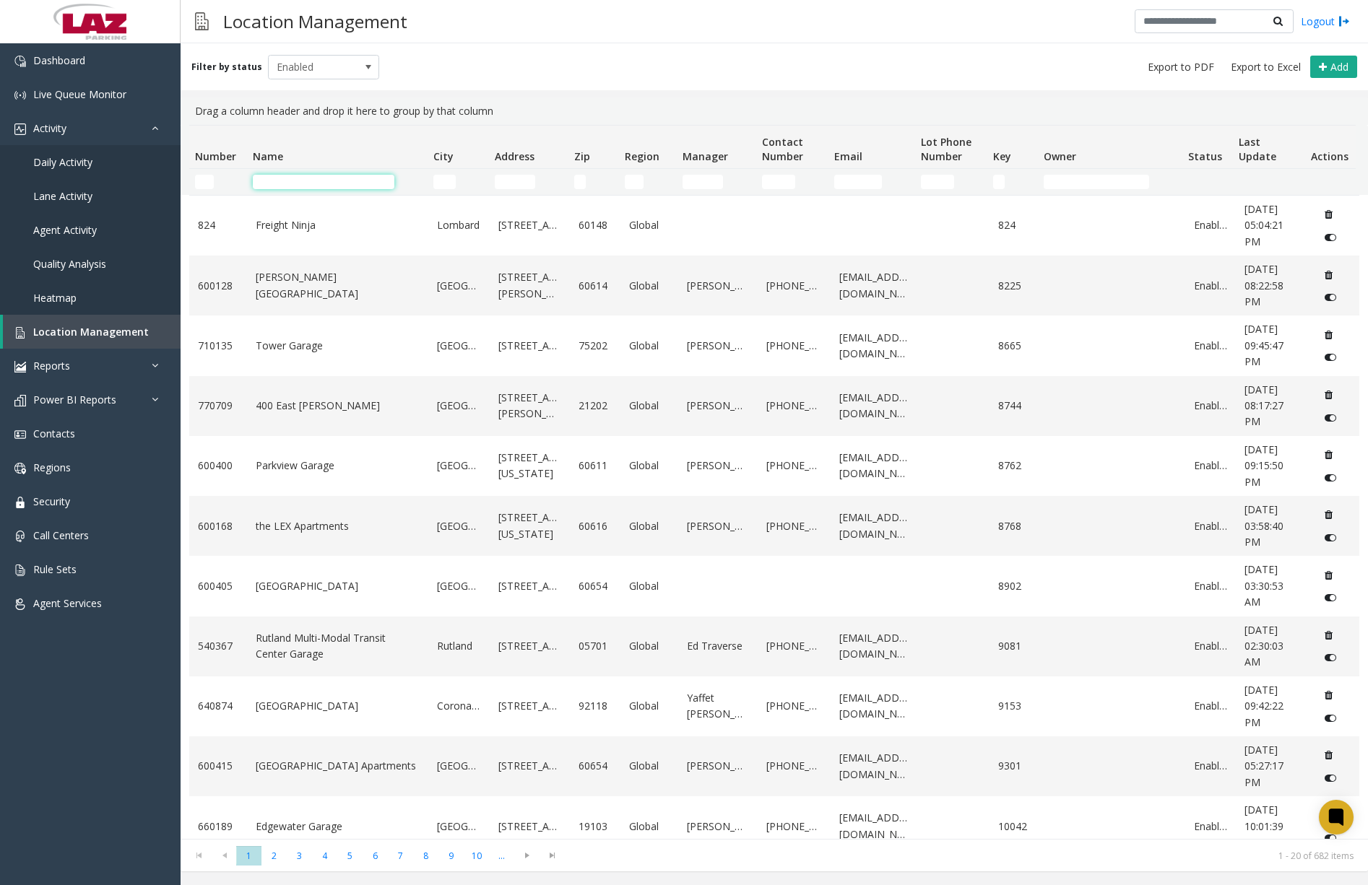
click at [327, 179] on input "Name Filter" at bounding box center [324, 182] width 142 height 14
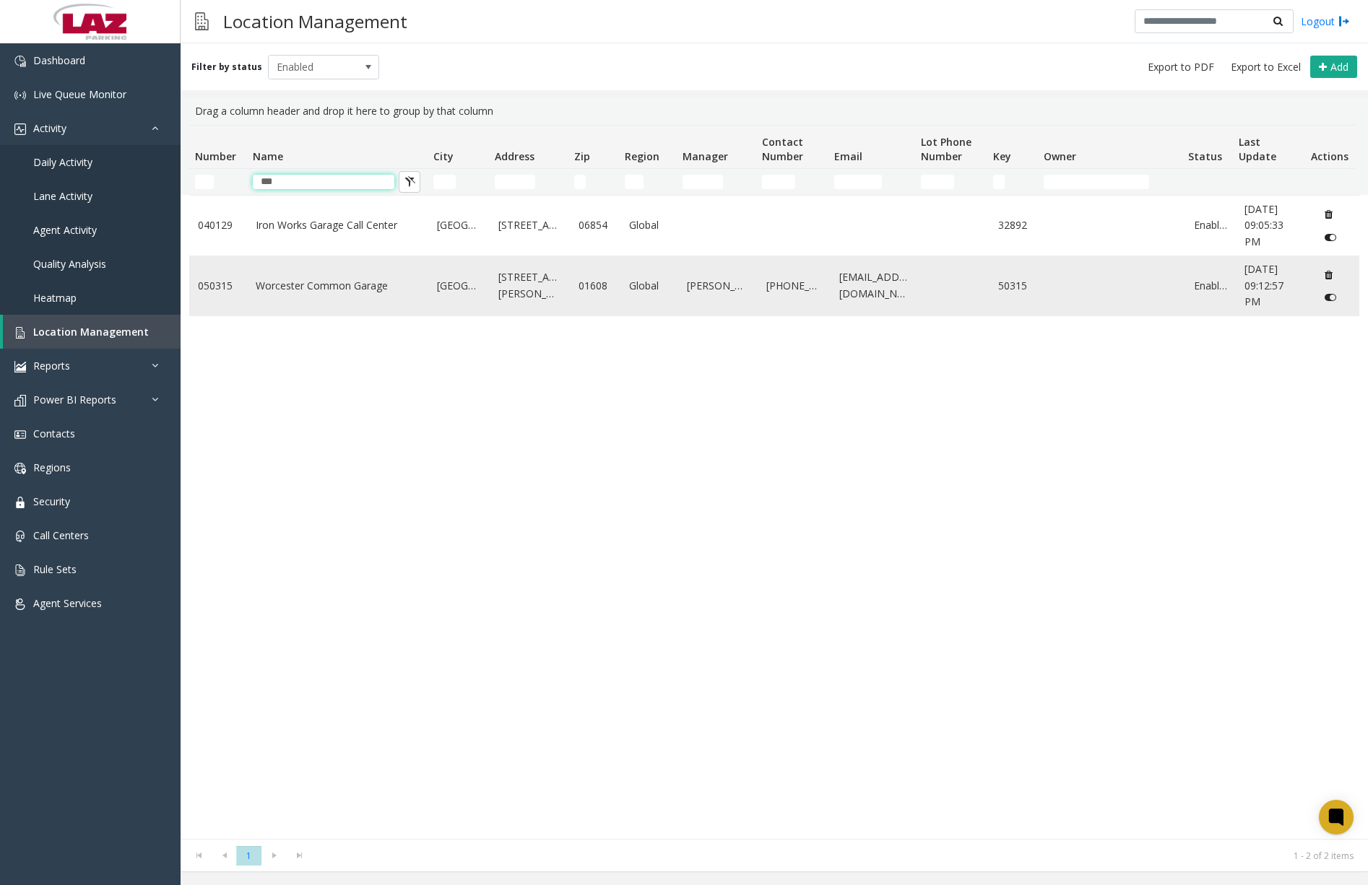
type input "***"
click at [331, 280] on link "Worcester Common Garage" at bounding box center [338, 286] width 164 height 16
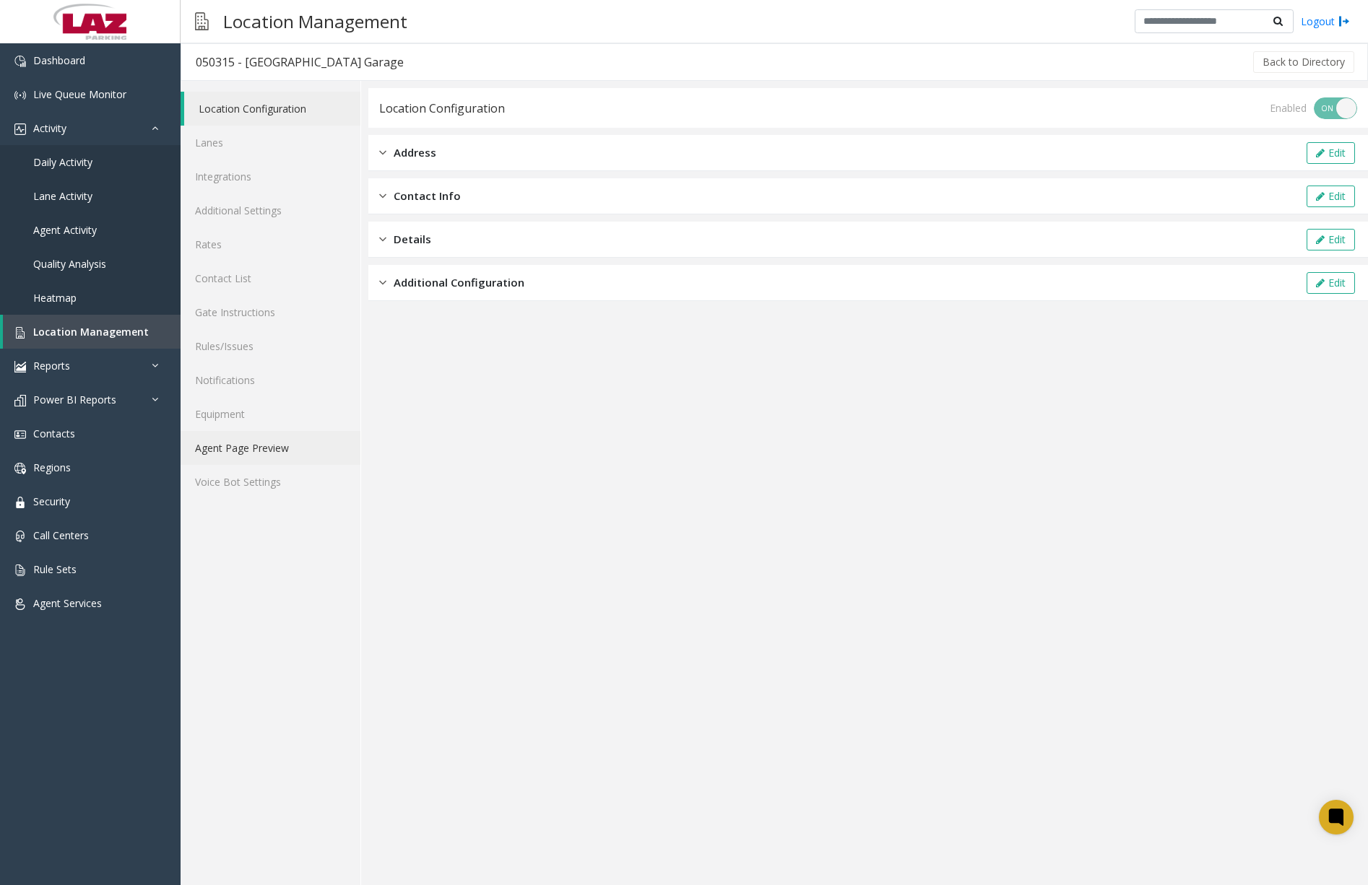
click at [236, 442] on link "Agent Page Preview" at bounding box center [271, 448] width 180 height 34
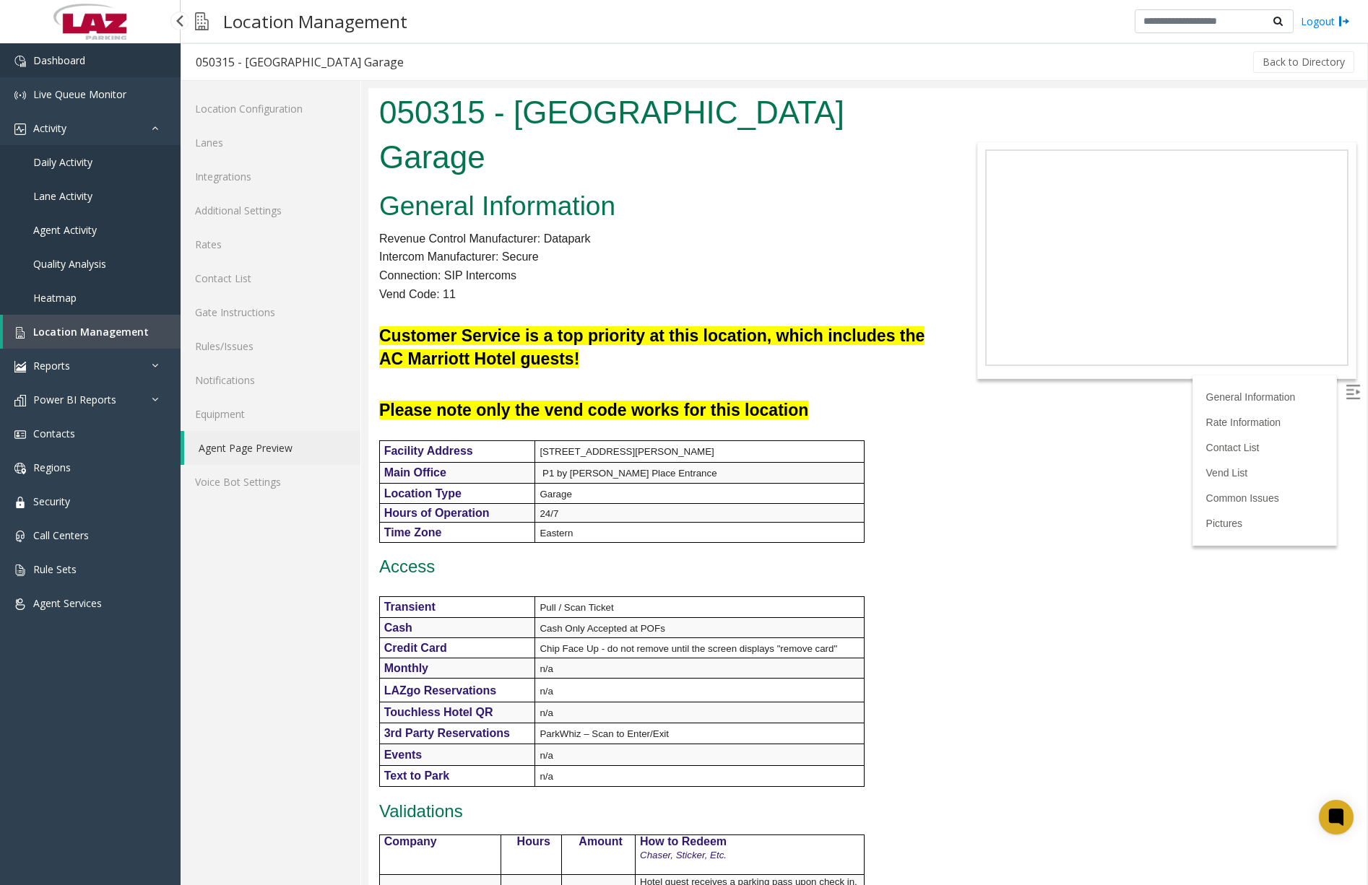
click at [84, 66] on span "Dashboard" at bounding box center [59, 60] width 52 height 14
